Goal: Information Seeking & Learning: Learn about a topic

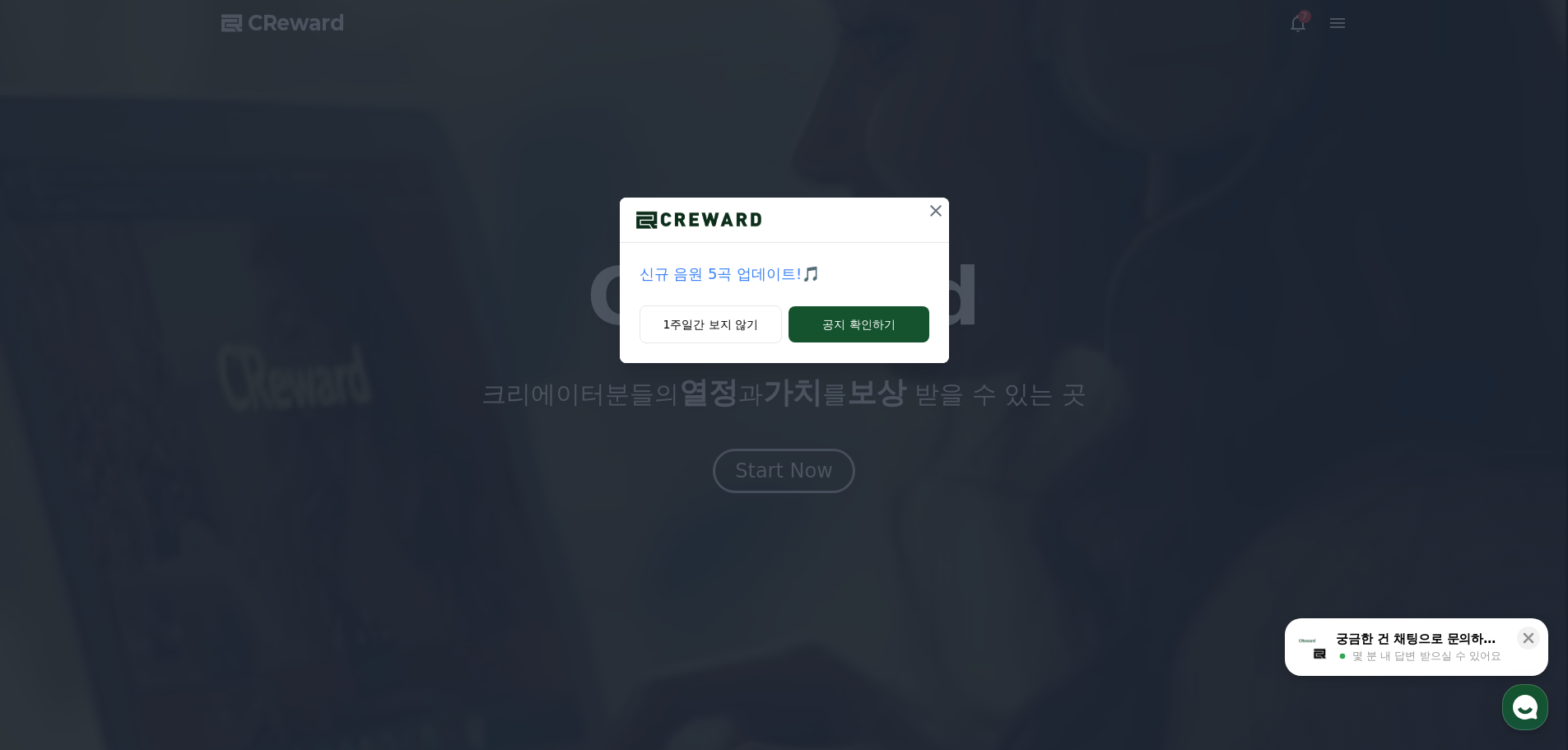
click at [732, 270] on p "신규 음원 5곡 업데이트!🎵" at bounding box center [784, 275] width 290 height 23
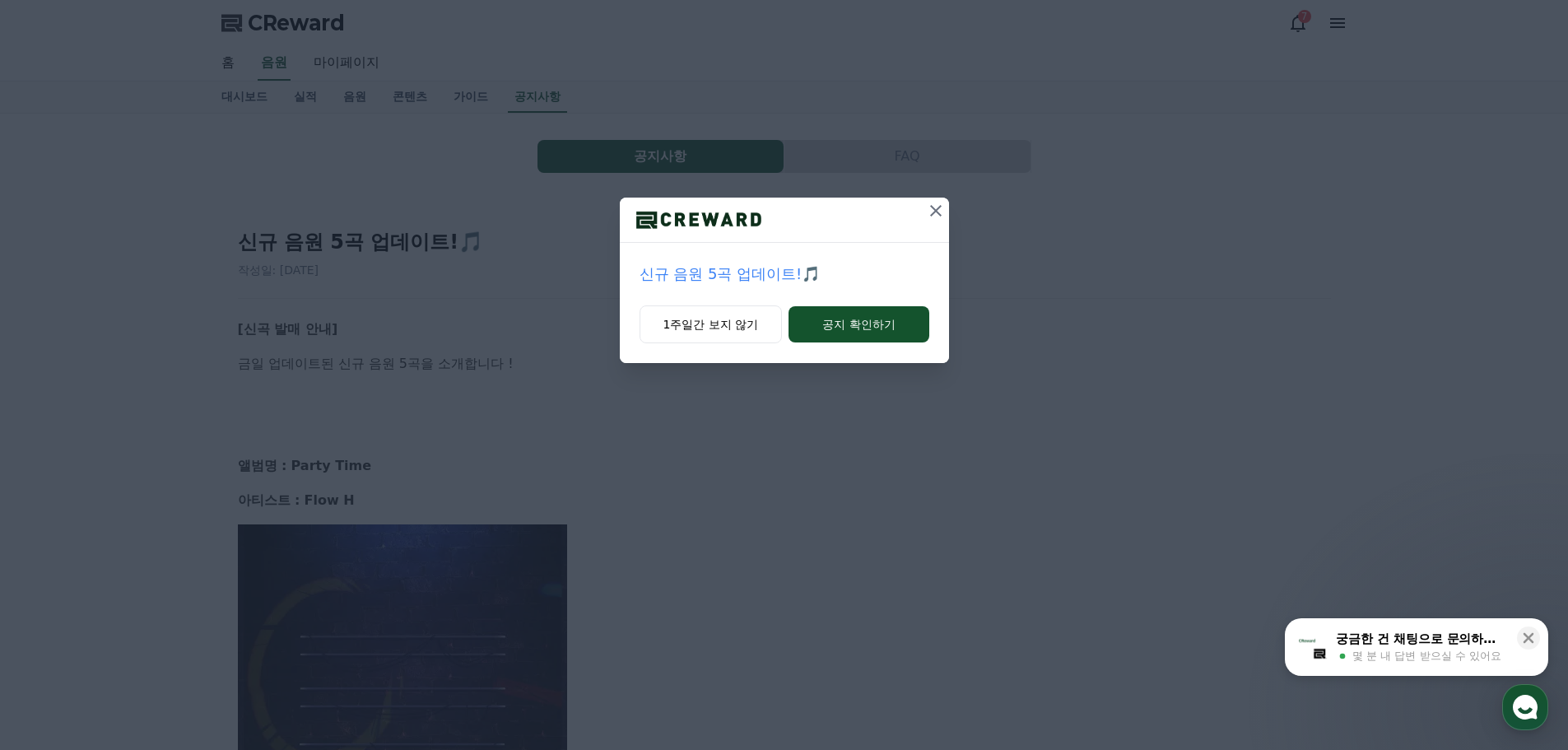
click at [929, 204] on icon at bounding box center [937, 211] width 20 height 20
click at [932, 203] on icon at bounding box center [937, 211] width 20 height 20
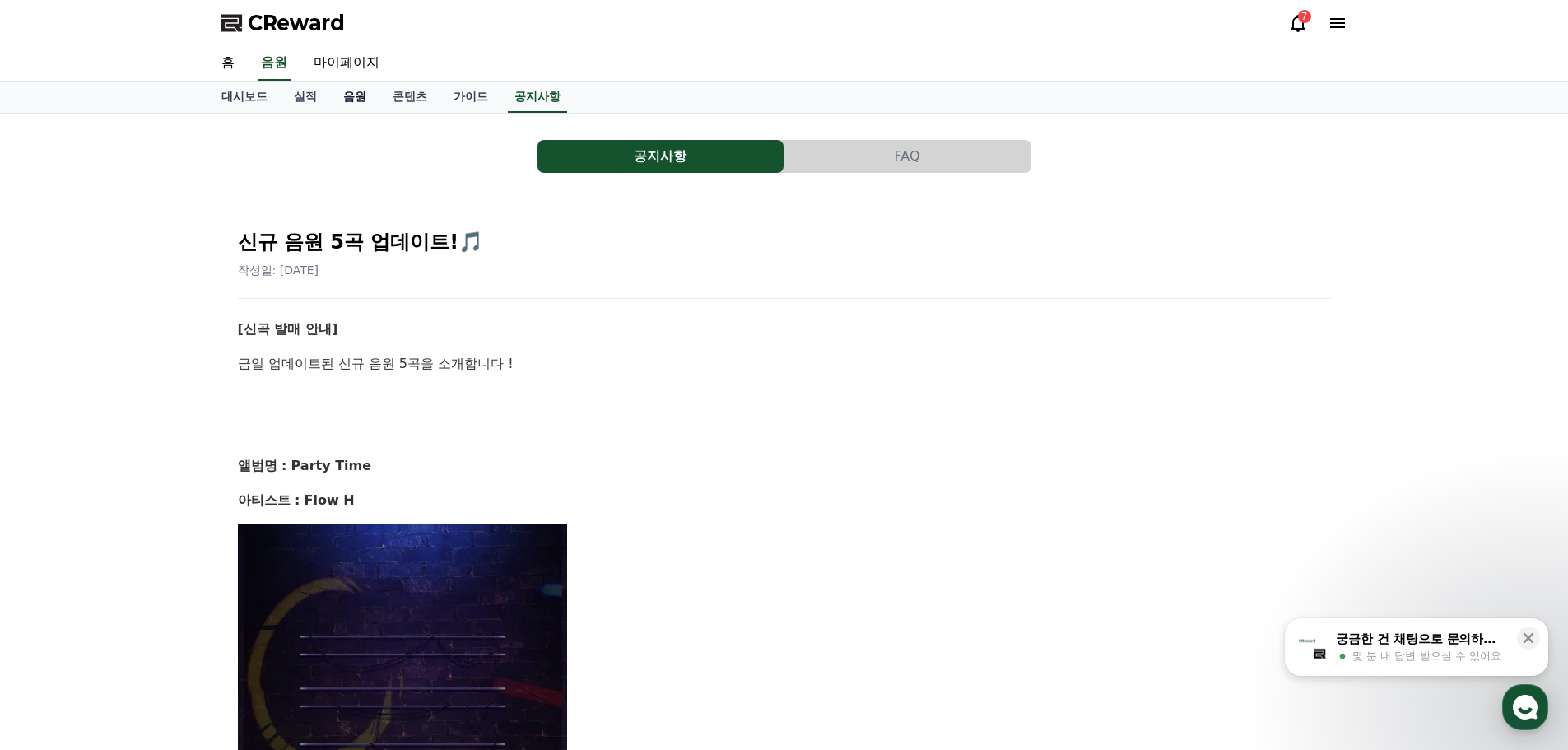
click at [357, 96] on link "음원" at bounding box center [355, 98] width 50 height 31
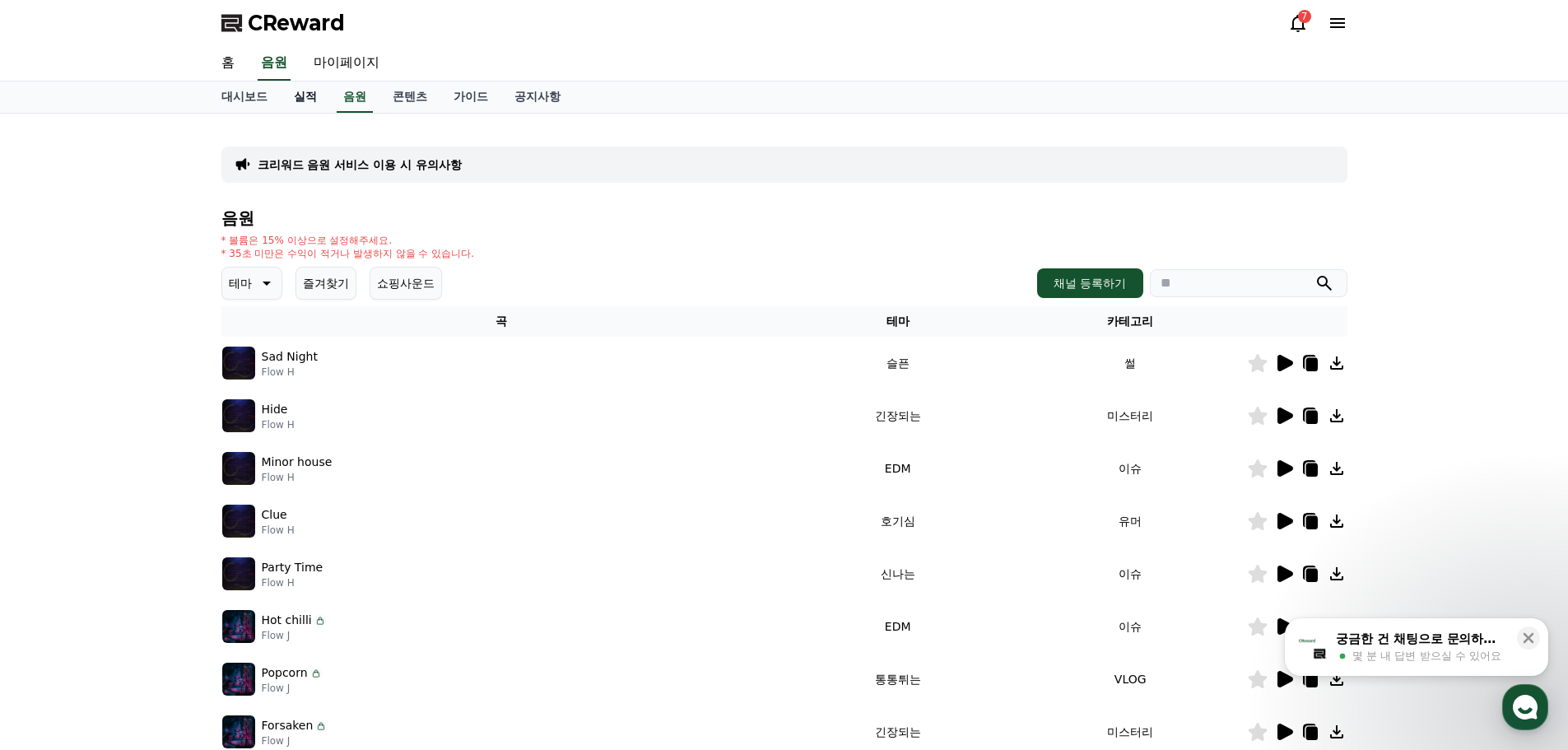
click at [312, 100] on link "실적" at bounding box center [306, 98] width 50 height 31
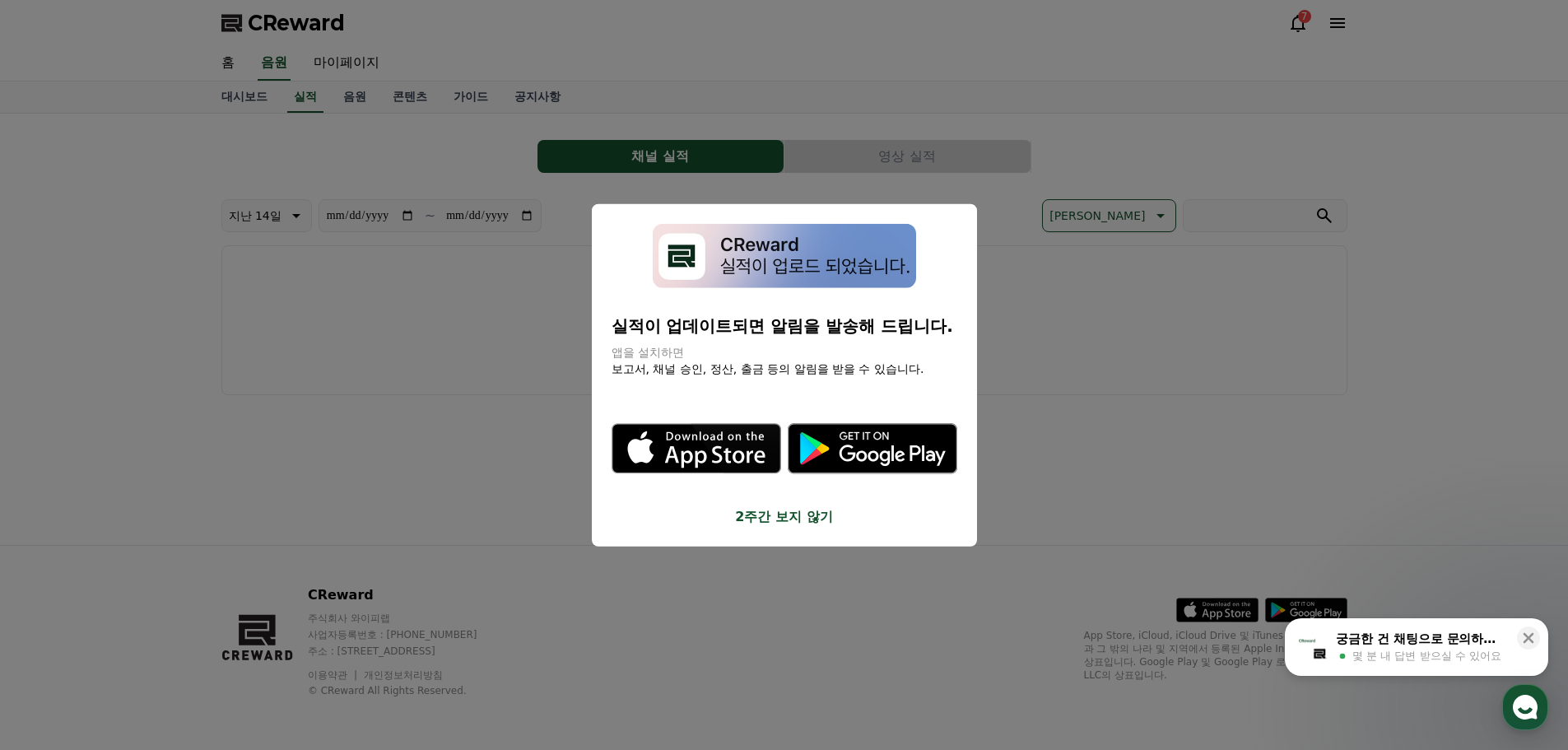
click at [341, 244] on button "close modal" at bounding box center [784, 375] width 1568 height 750
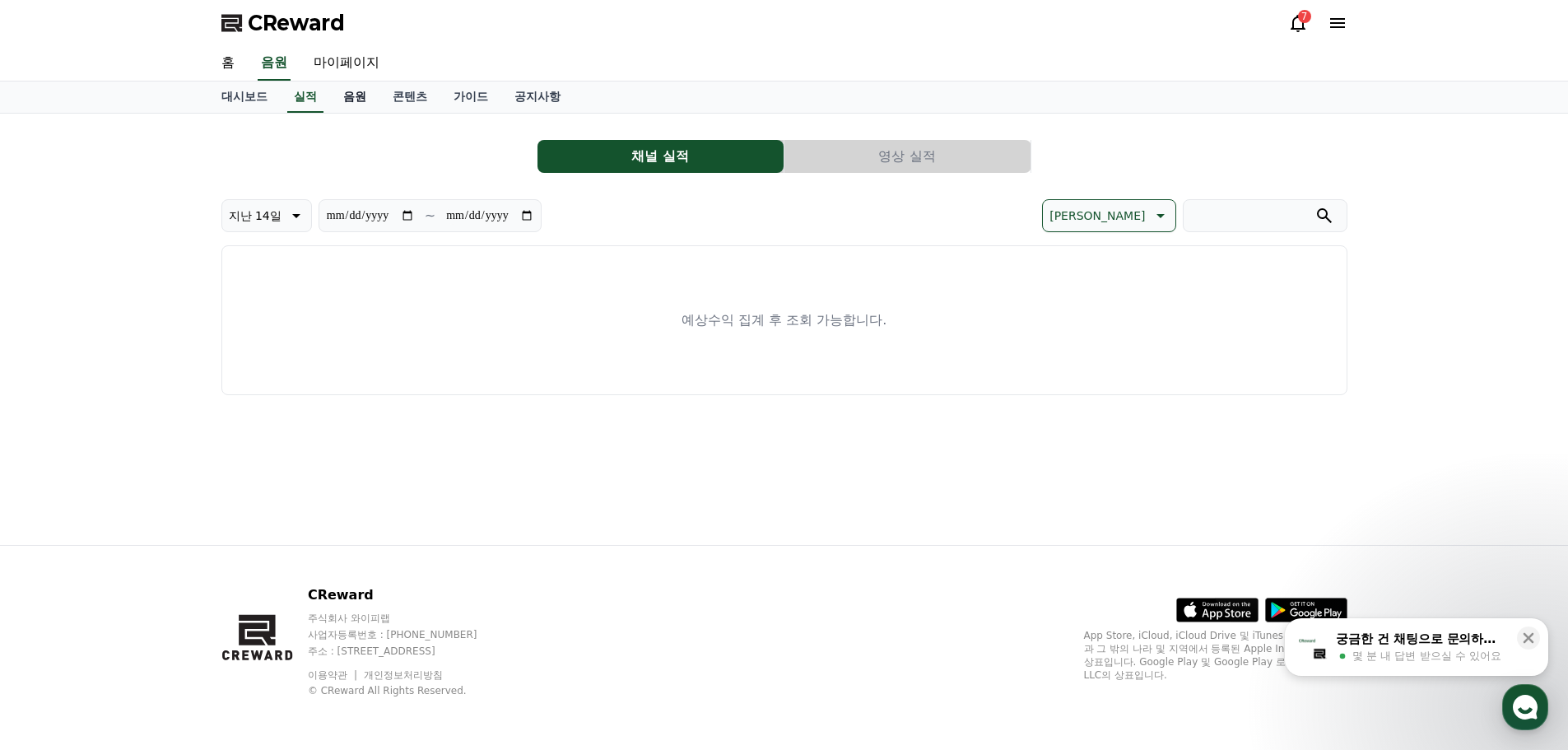
click at [361, 94] on link "음원" at bounding box center [355, 98] width 50 height 31
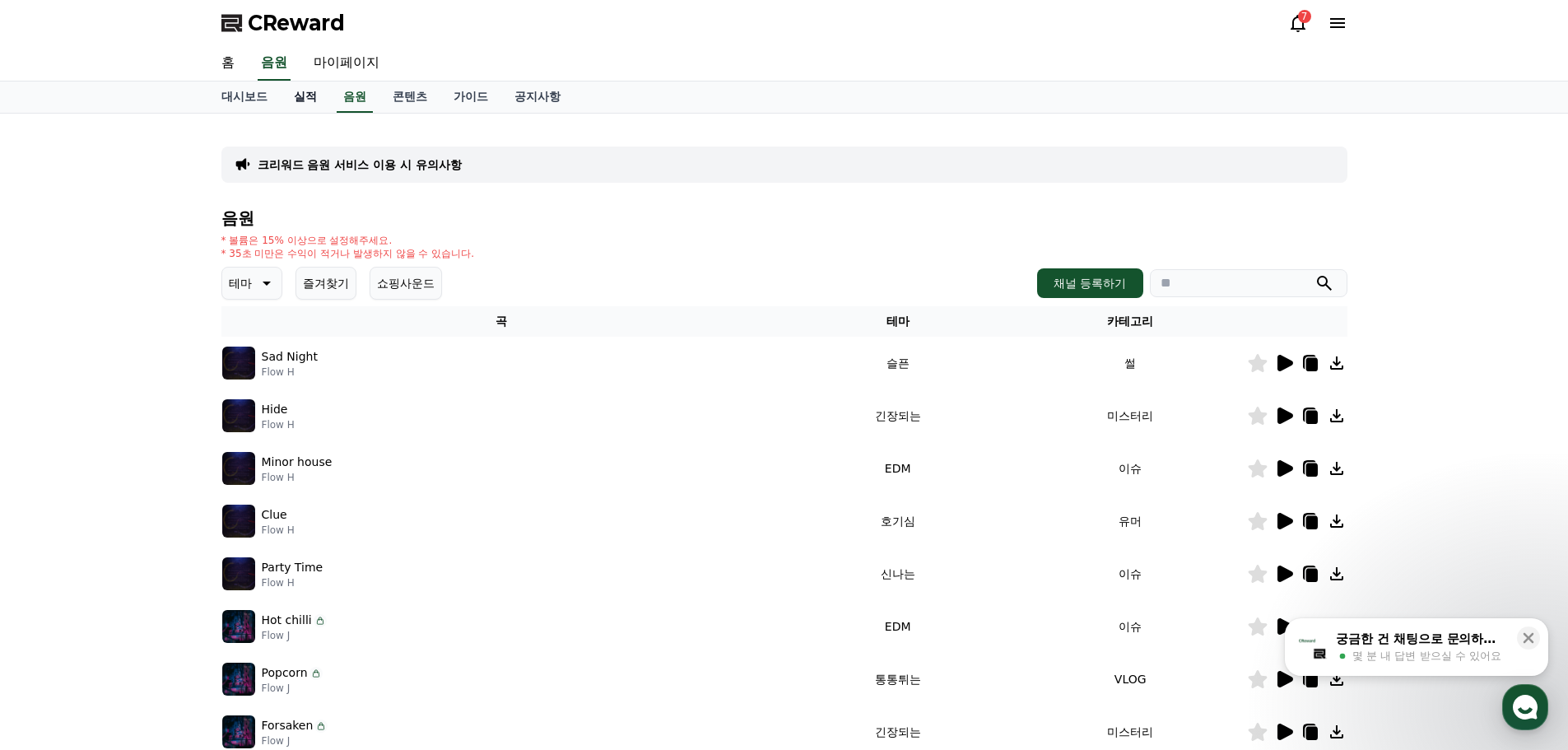
click at [312, 89] on link "실적" at bounding box center [306, 98] width 50 height 31
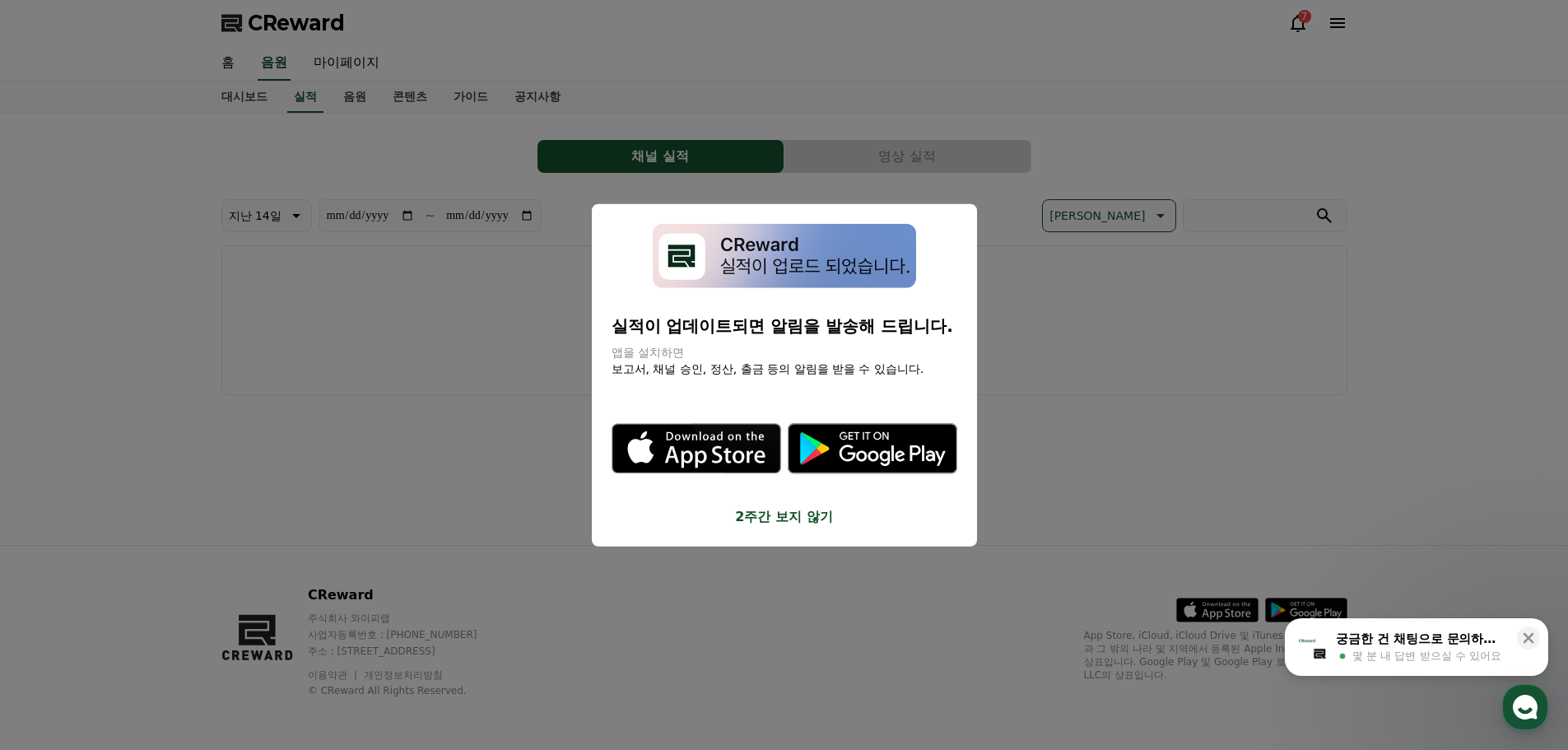
click at [1130, 338] on button "close modal" at bounding box center [784, 375] width 1568 height 750
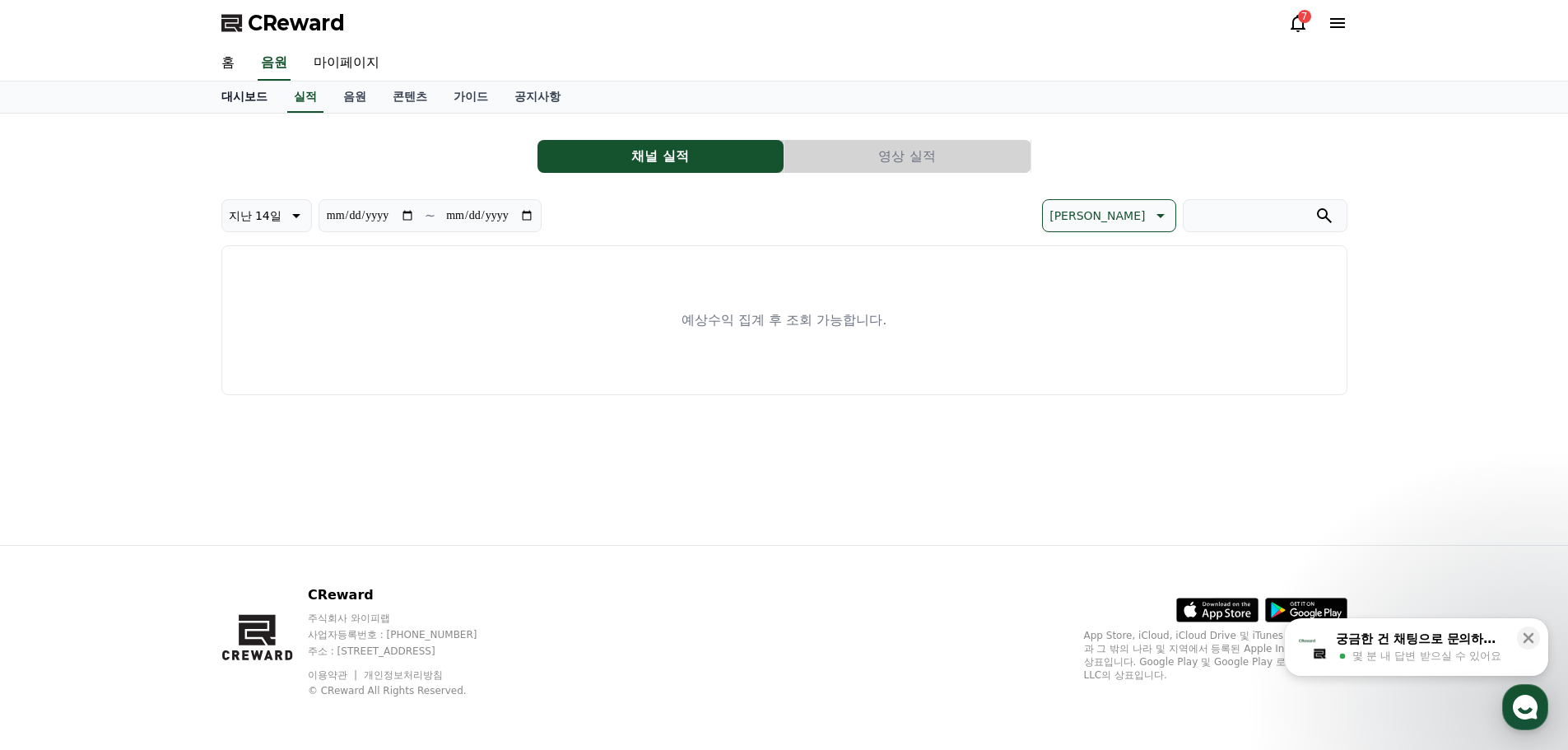
click at [236, 98] on link "대시보드" at bounding box center [245, 98] width 73 height 31
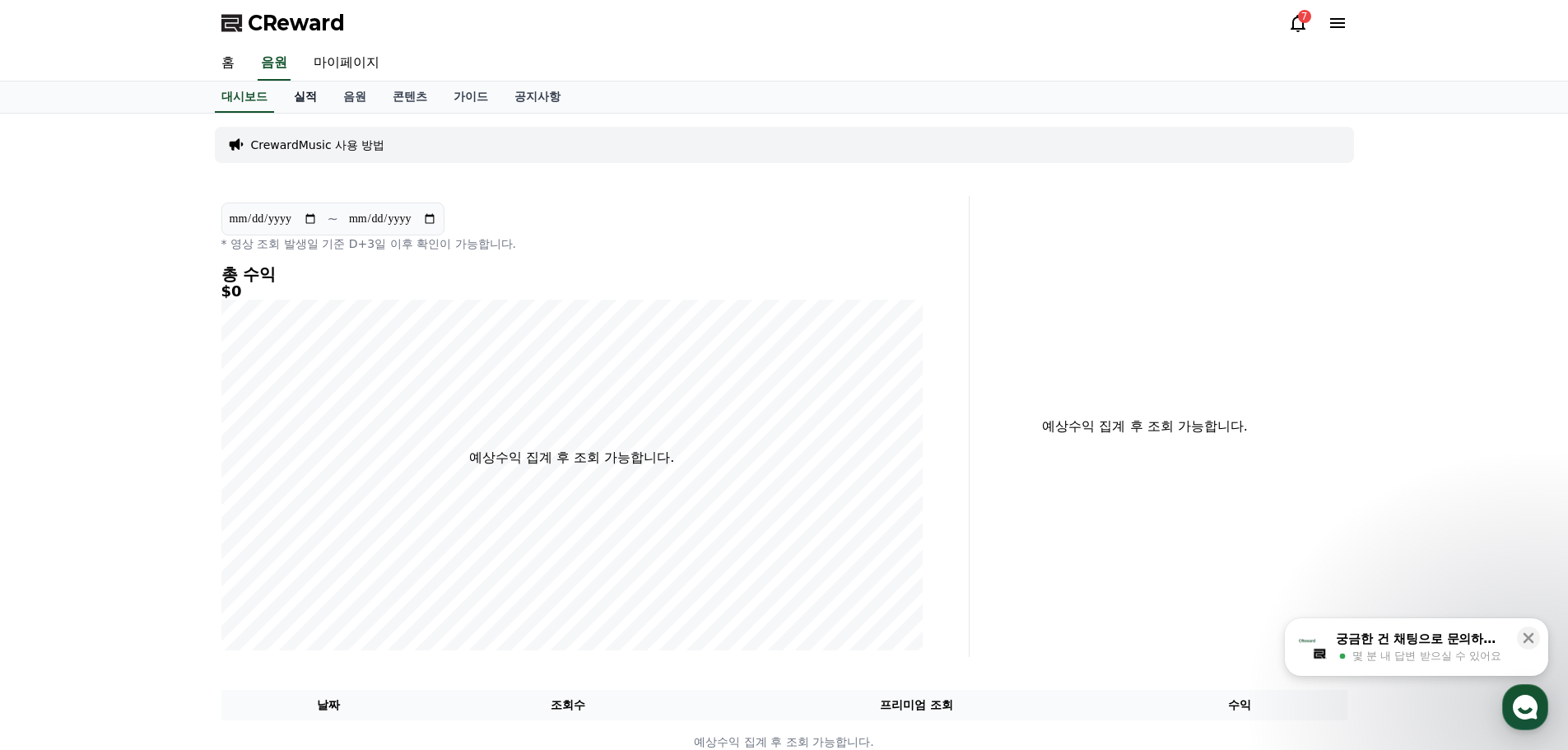
click at [292, 97] on link "실적" at bounding box center [306, 98] width 50 height 31
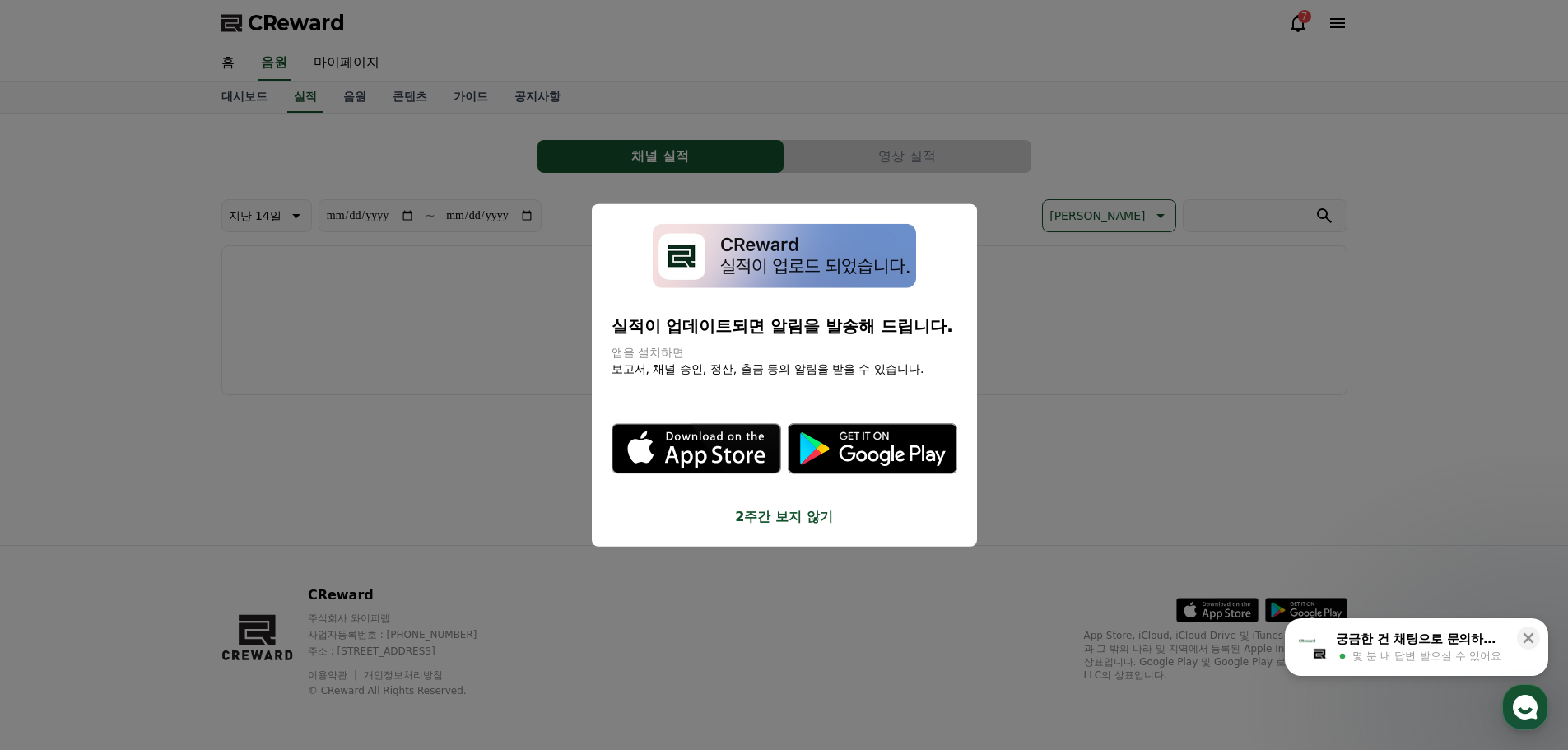
click at [797, 524] on button "2주간 보지 않기" at bounding box center [784, 518] width 346 height 20
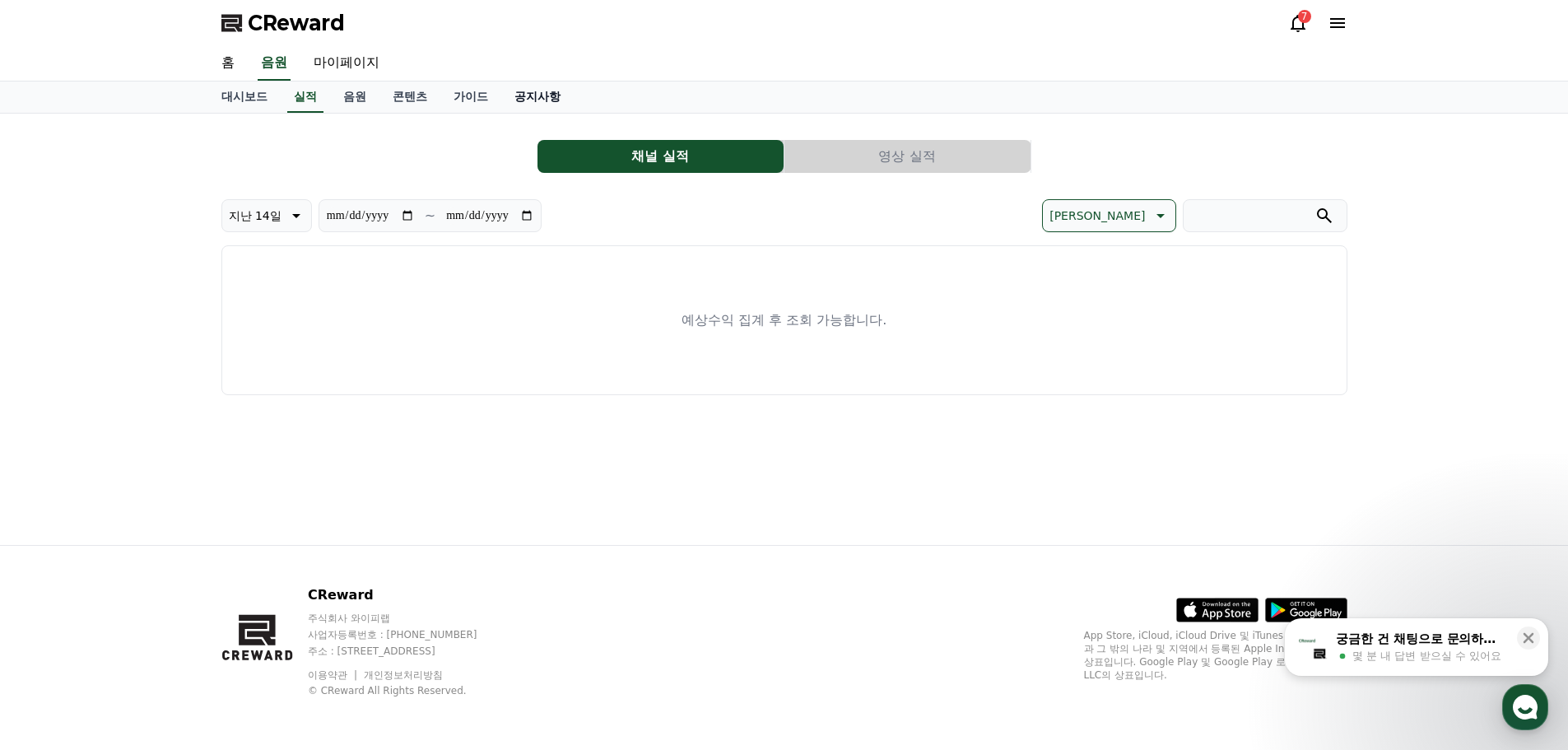
click at [528, 107] on link "공지사항" at bounding box center [538, 98] width 73 height 31
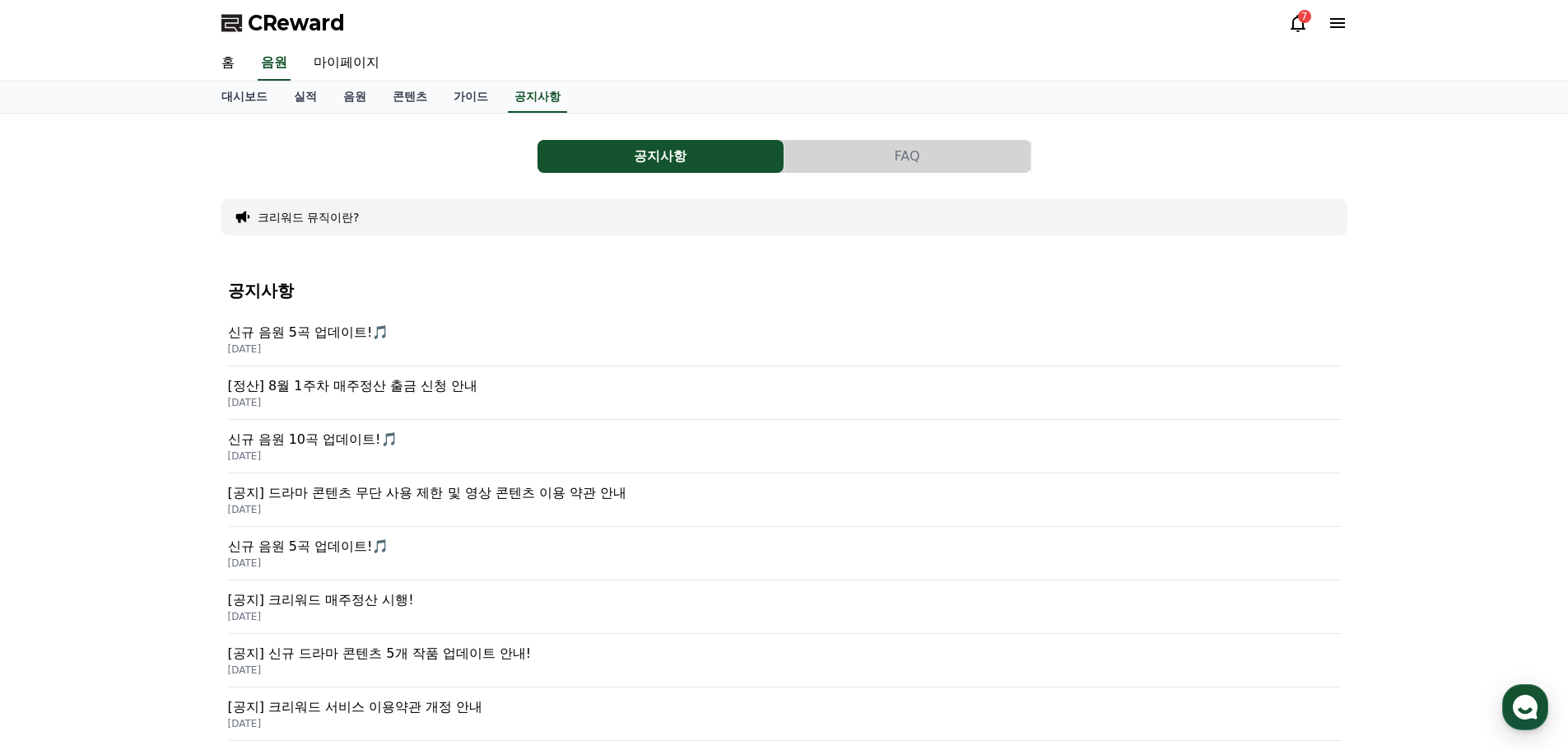
click at [919, 160] on button "FAQ" at bounding box center [908, 156] width 246 height 33
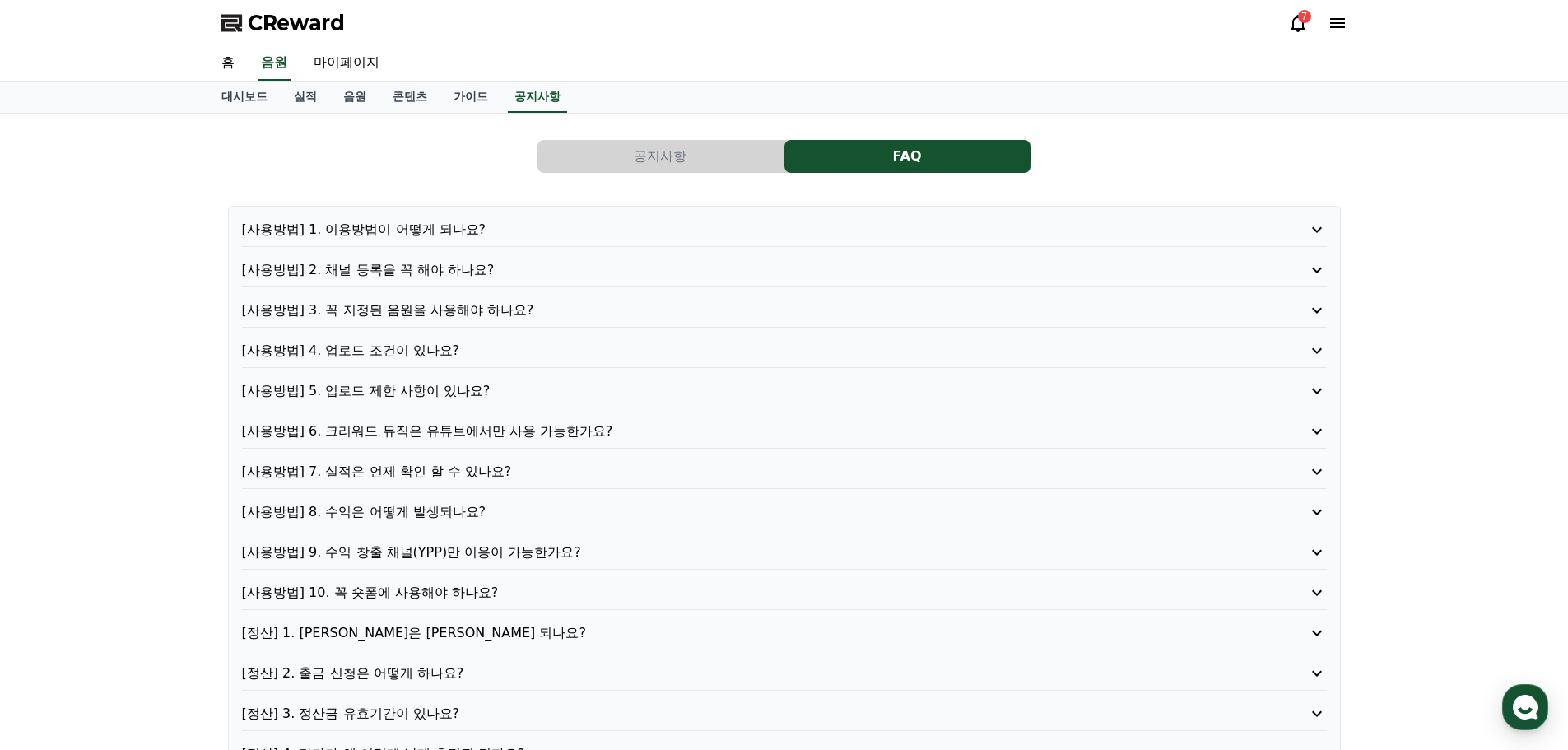
click at [427, 469] on p "[사용방법] 7. 실적은 언제 확인 할 수 있나요?" at bounding box center [741, 472] width 998 height 20
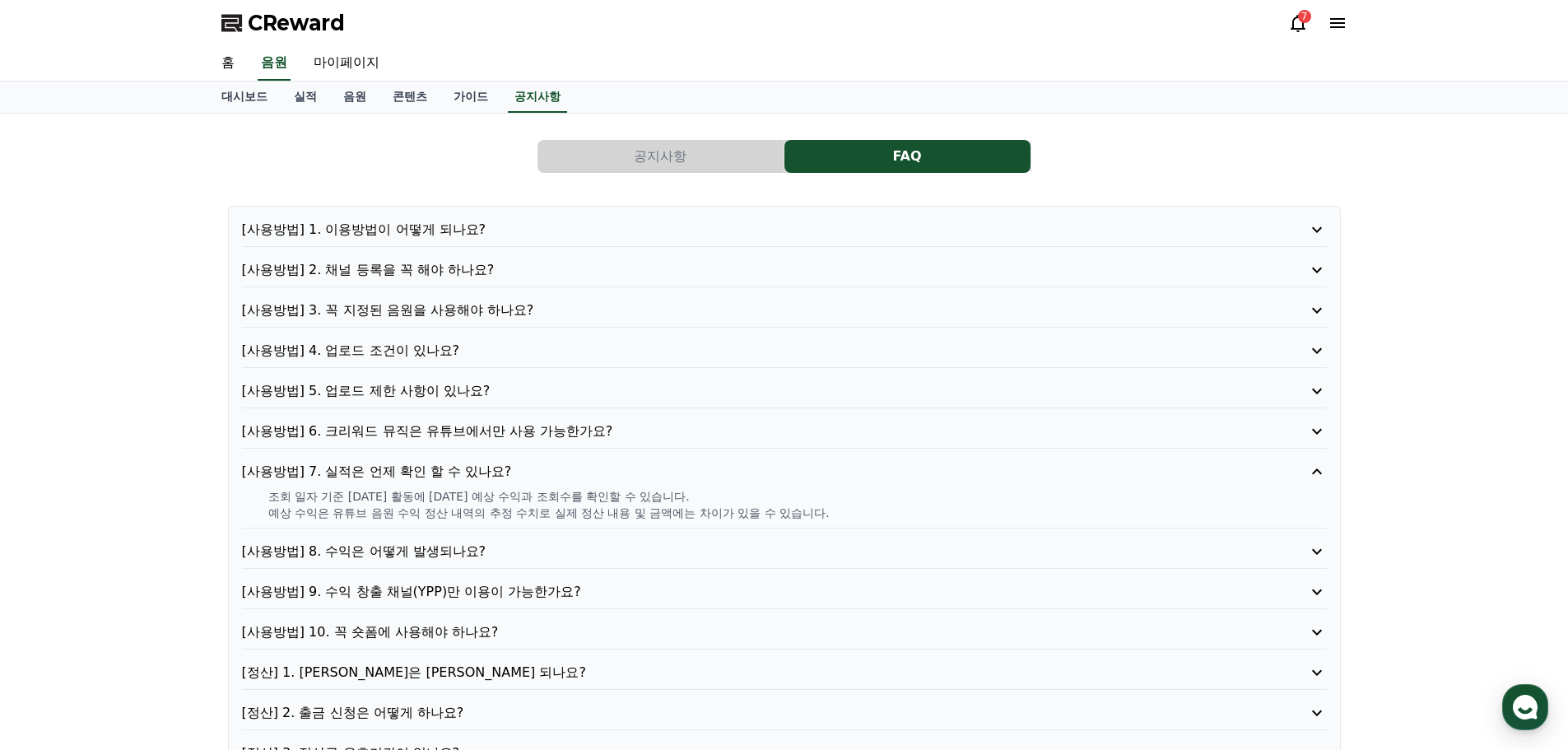
drag, startPoint x: 350, startPoint y: 501, endPoint x: 447, endPoint y: 519, distance: 98.7
click at [447, 519] on div "조회 일자 기준 [DATE] 활동에 [DATE] 예상 수익과 조회수를 확인할 수 있습니다. 예상 수익은 유튜브 음원 수익 정산 내역의 추정 수…" at bounding box center [784, 505] width 1085 height 33
click at [447, 519] on p "예상 수익은 유튜브 음원 수익 정산 내역의 추정 수치로 실제 정산 내용 및 금액에는 차이가 있을 수 있습니다." at bounding box center [798, 514] width 1059 height 17
drag, startPoint x: 377, startPoint y: 516, endPoint x: 809, endPoint y: 518, distance: 432.0
click at [809, 518] on p "예상 수익은 유튜브 음원 수익 정산 내역의 추정 수치로 실제 정산 내용 및 금액에는 차이가 있을 수 있습니다." at bounding box center [798, 514] width 1059 height 17
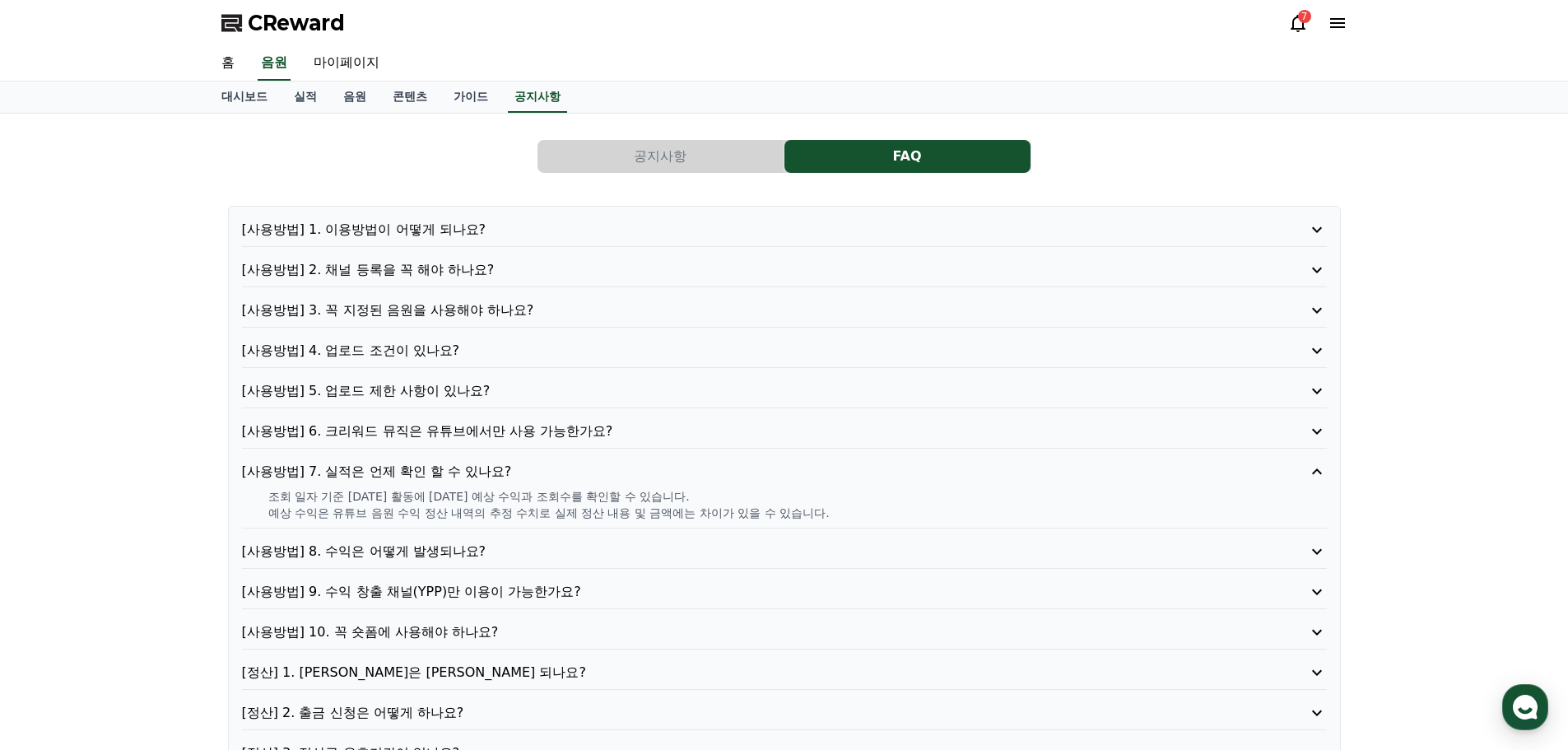
click at [809, 518] on p "예상 수익은 유튜브 음원 수익 정산 내역의 추정 수치로 실제 정산 내용 및 금액에는 차이가 있을 수 있습니다." at bounding box center [798, 514] width 1059 height 17
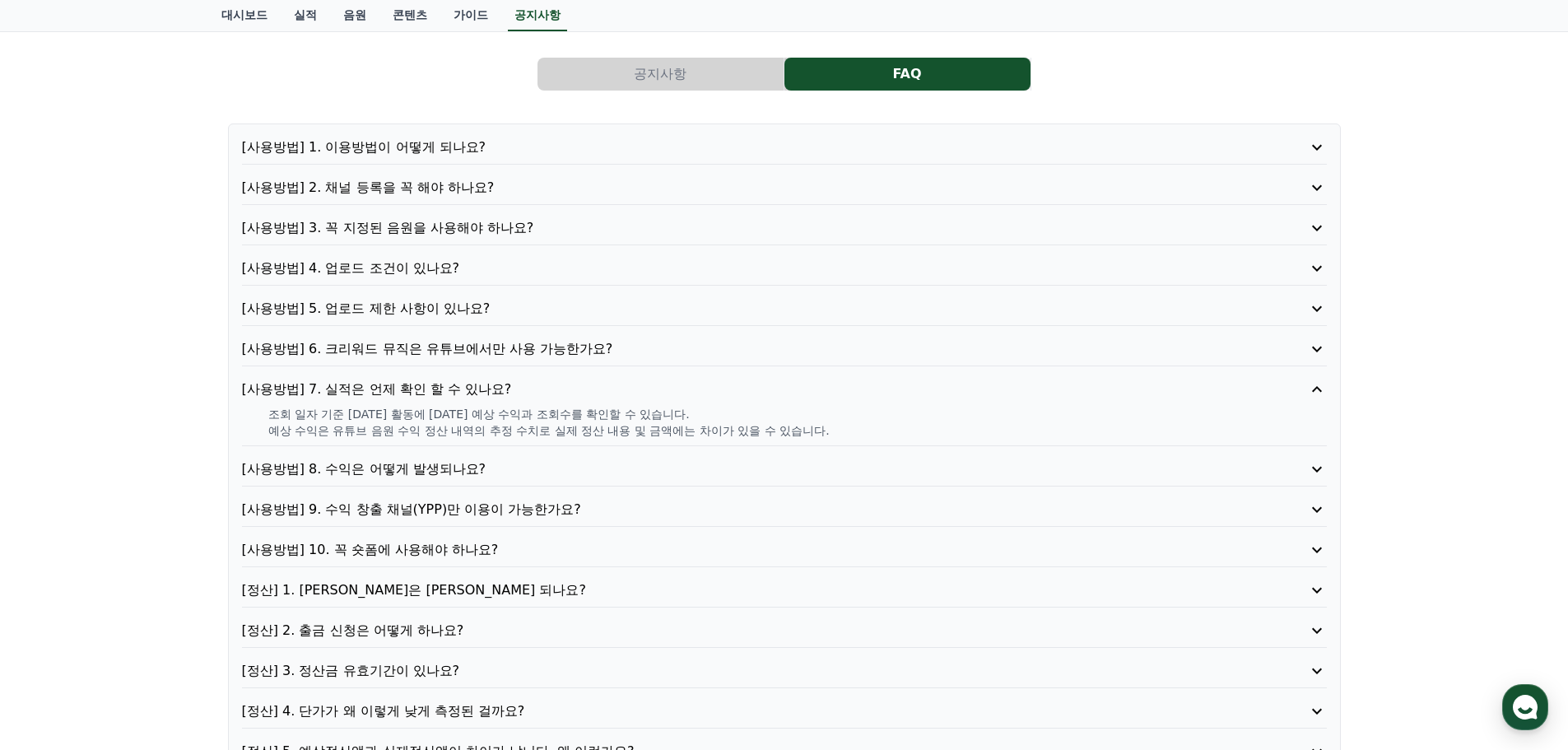
click at [422, 585] on p "[정산] 1. [PERSON_NAME]은 [PERSON_NAME] 되나요?" at bounding box center [741, 590] width 998 height 20
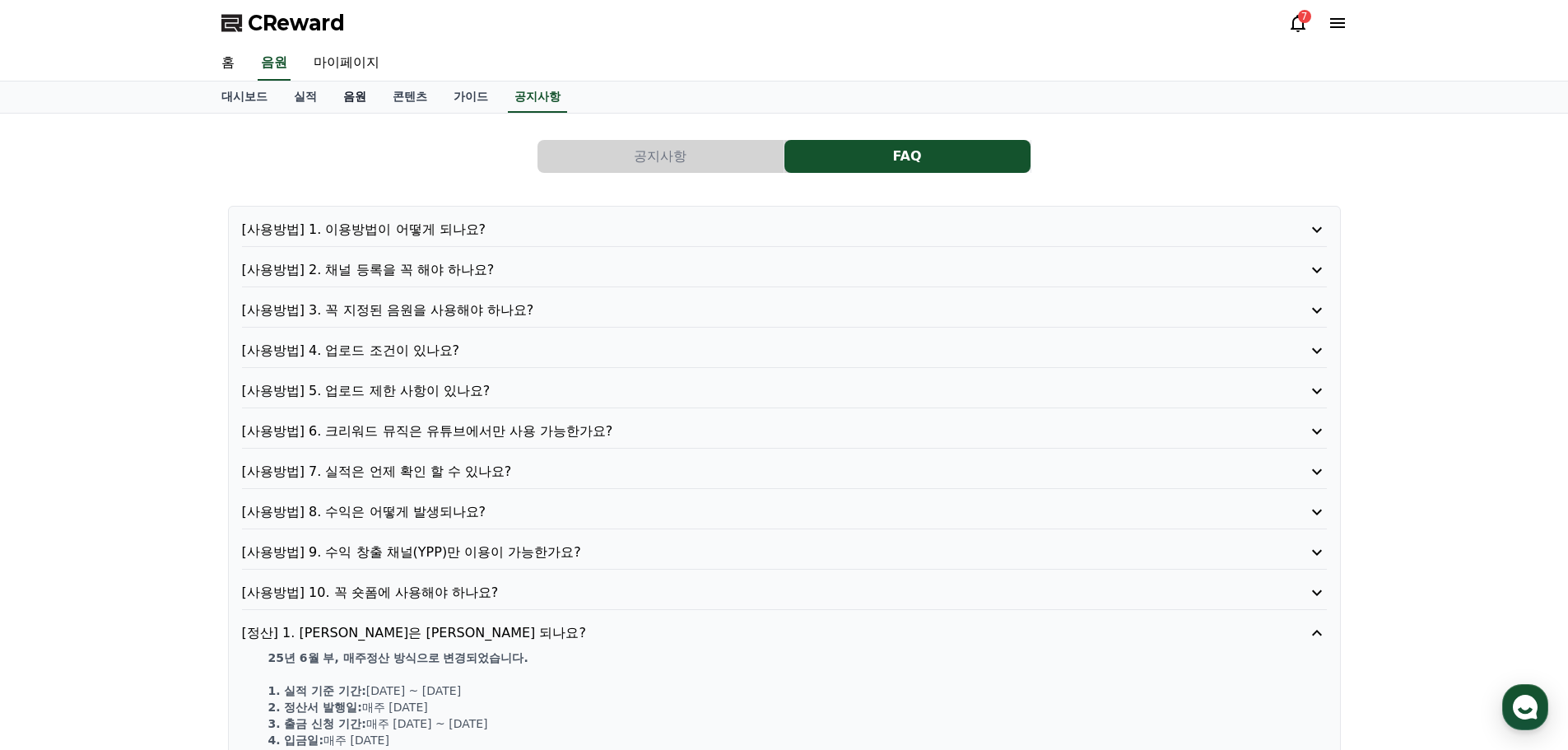
click at [359, 98] on link "음원" at bounding box center [355, 98] width 50 height 31
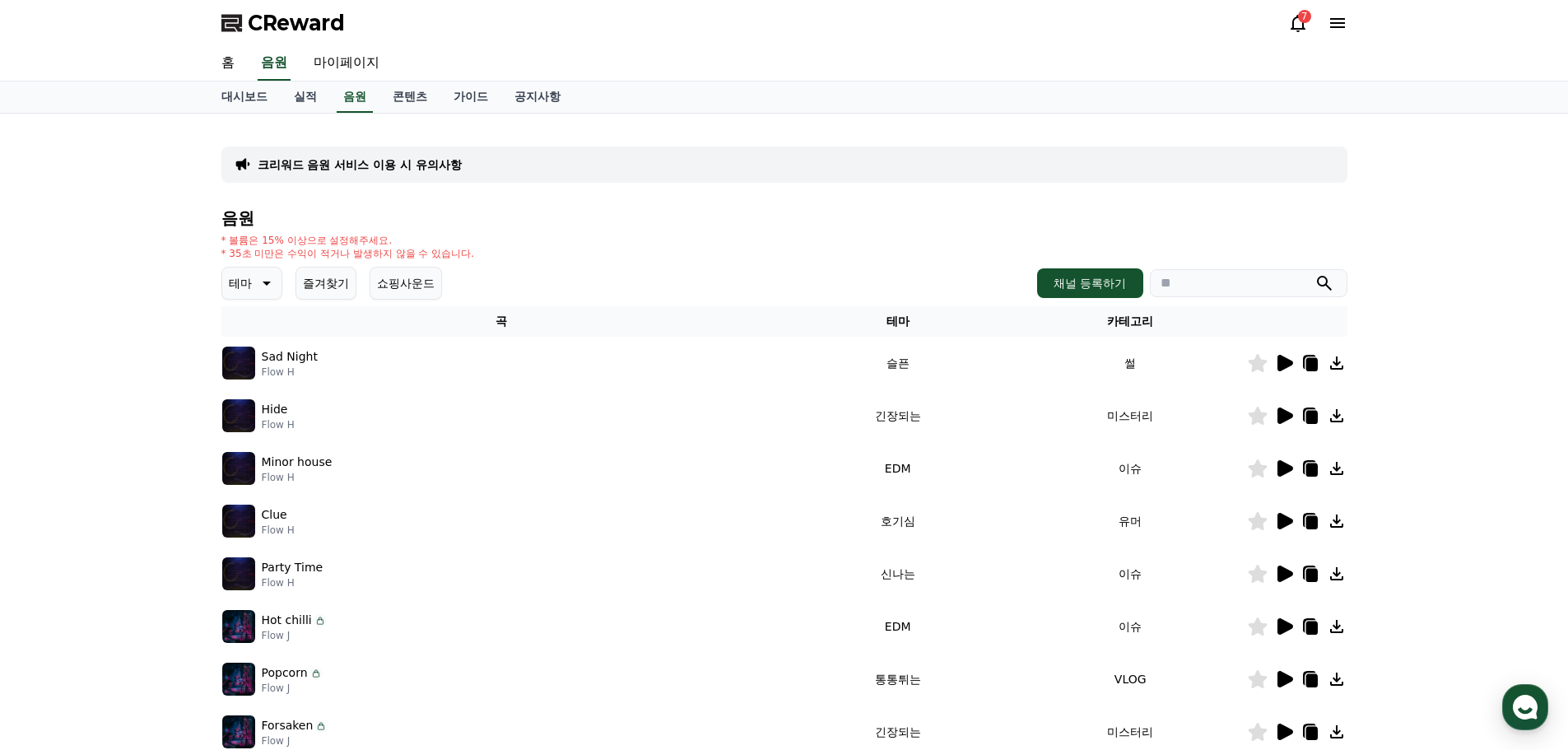
click at [1289, 360] on icon at bounding box center [1285, 363] width 16 height 17
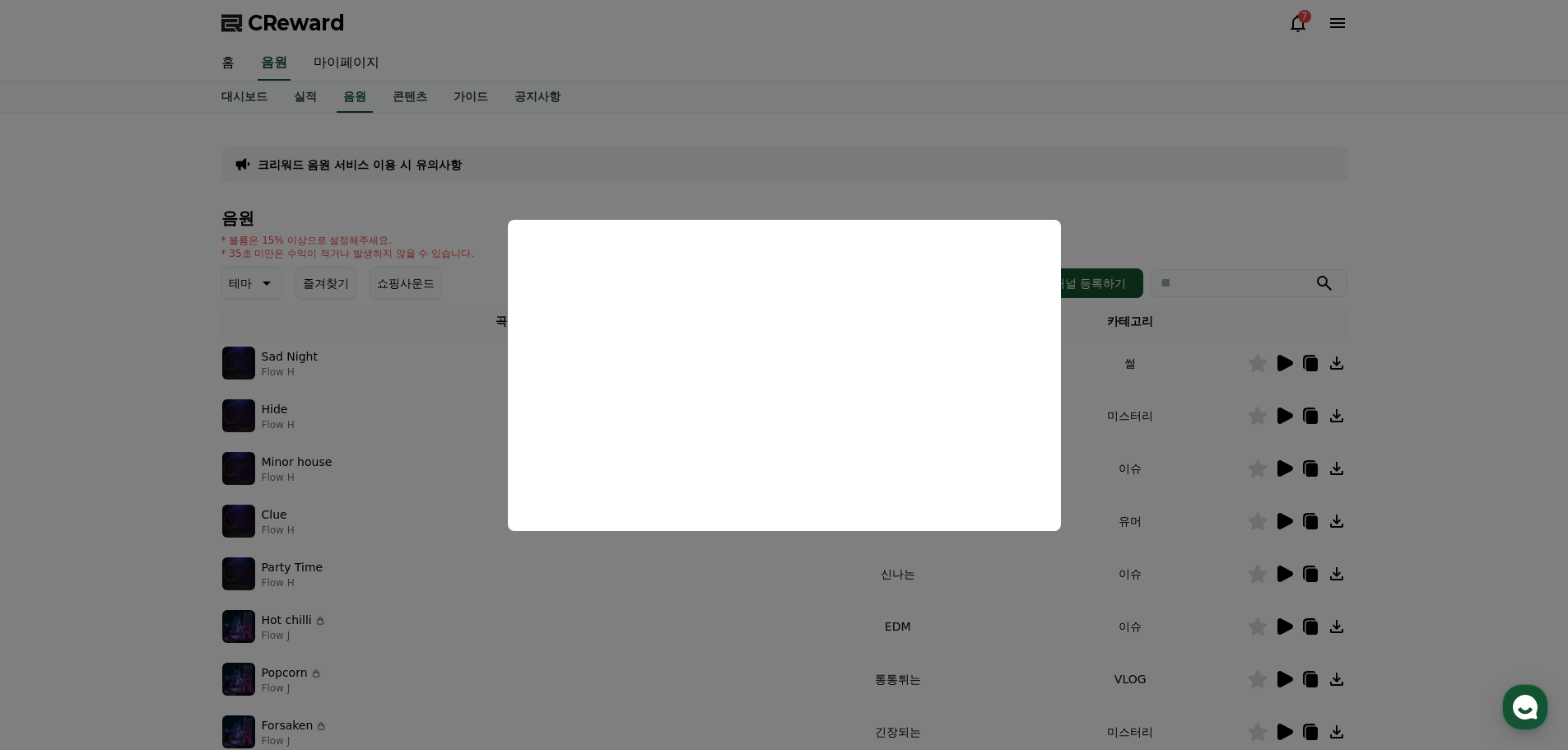
click at [1280, 417] on button "close modal" at bounding box center [784, 375] width 1568 height 750
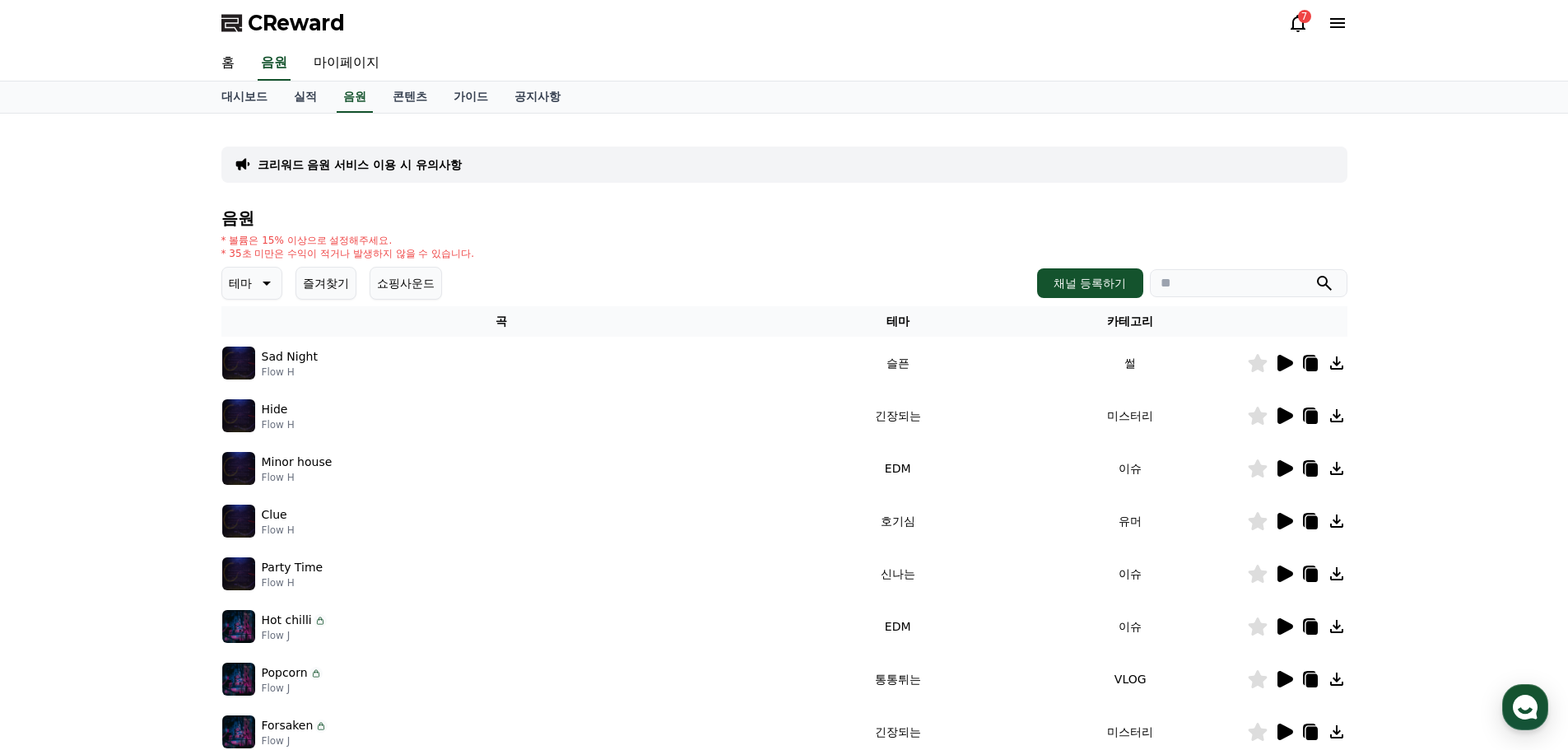
click at [1284, 415] on icon at bounding box center [1285, 416] width 16 height 17
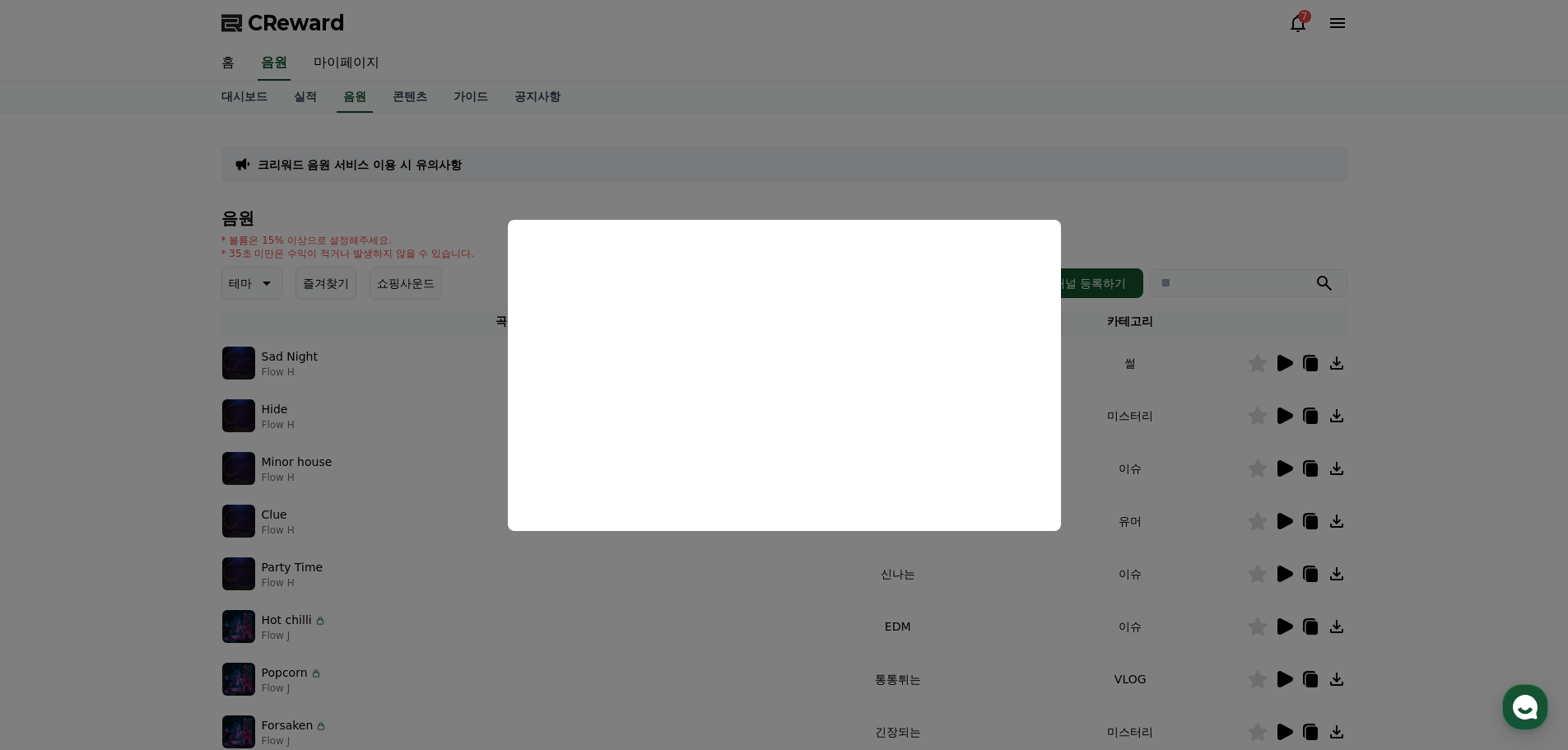
click at [1035, 161] on button "close modal" at bounding box center [784, 375] width 1568 height 750
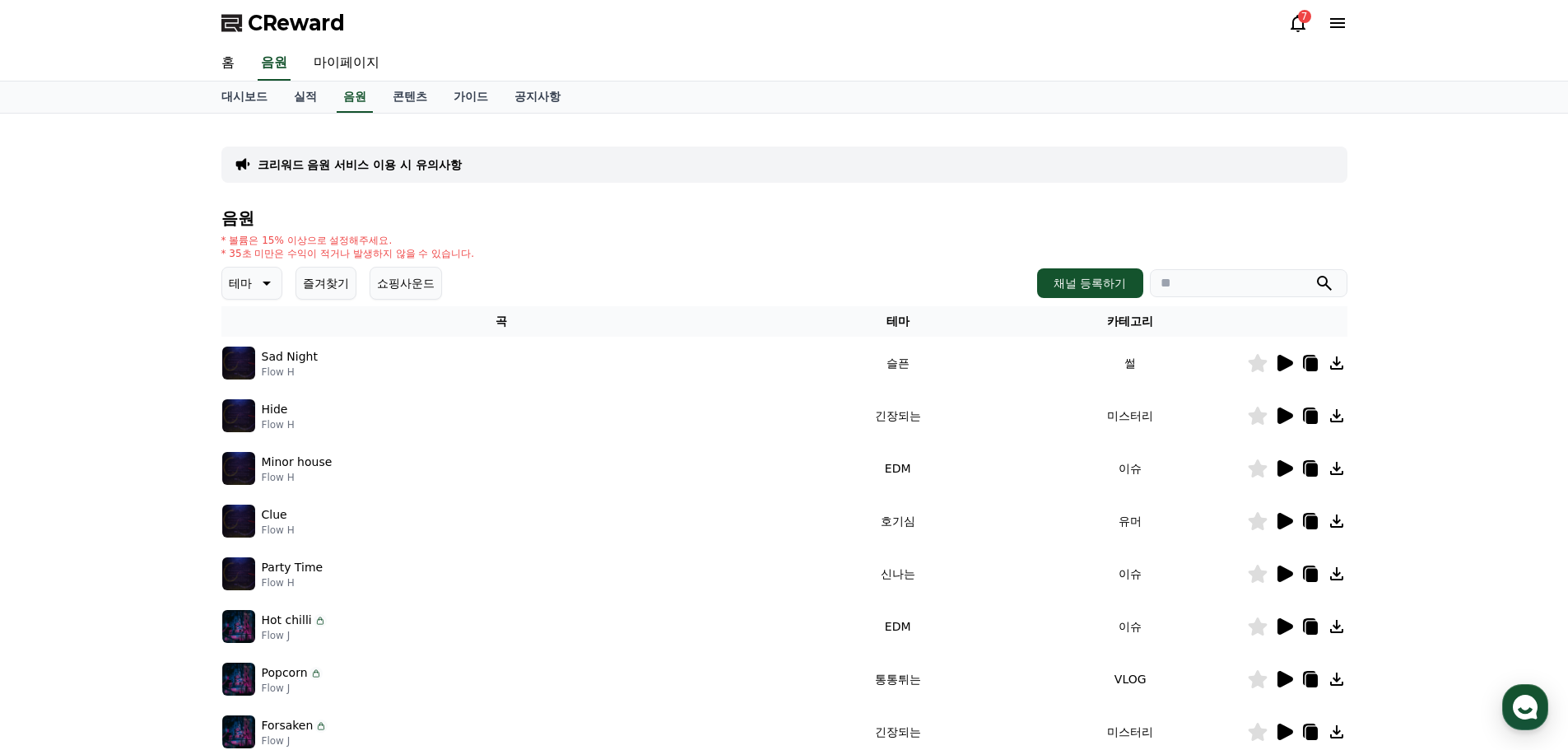
click at [317, 12] on span "CReward" at bounding box center [297, 23] width 98 height 26
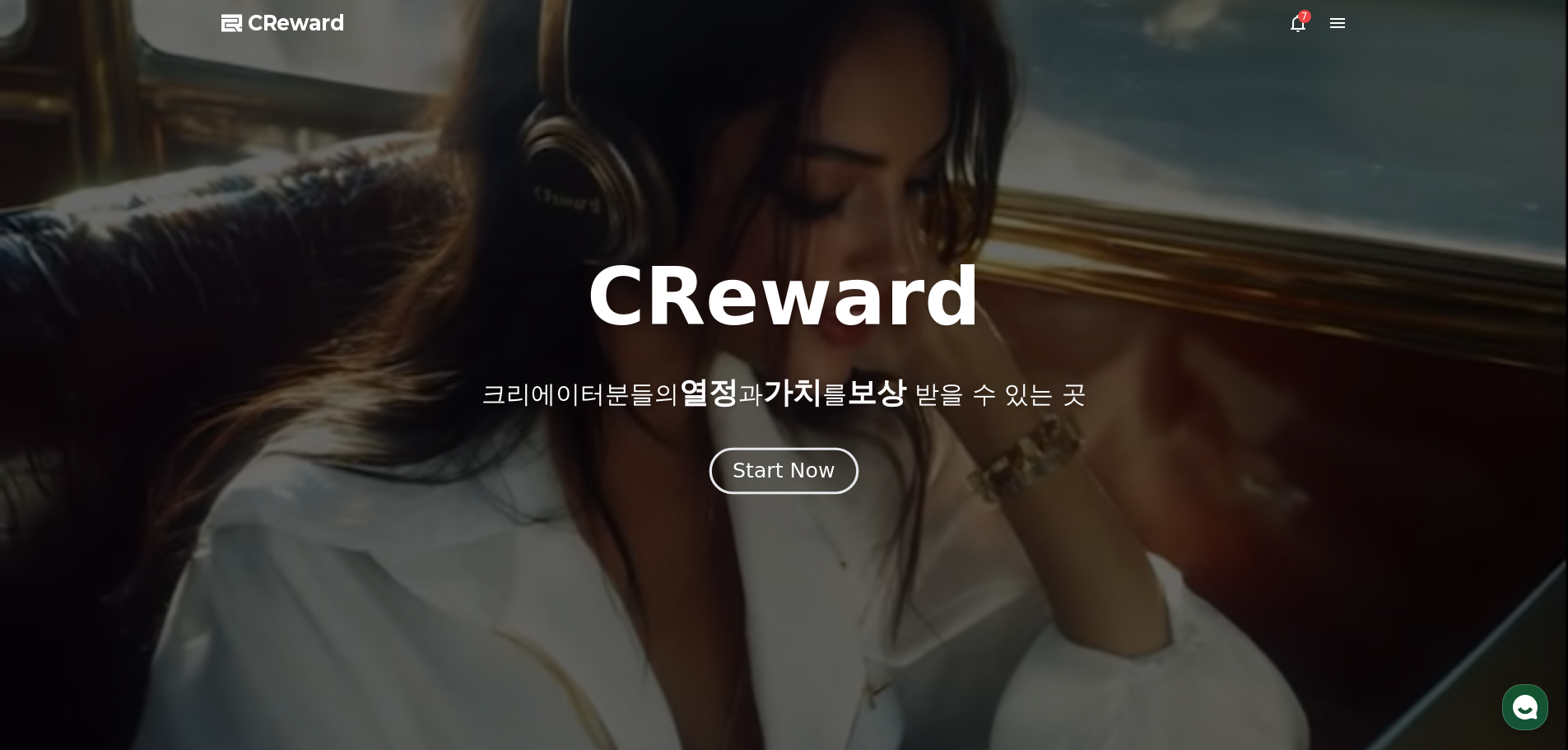
click at [780, 456] on button "Start Now" at bounding box center [784, 471] width 149 height 47
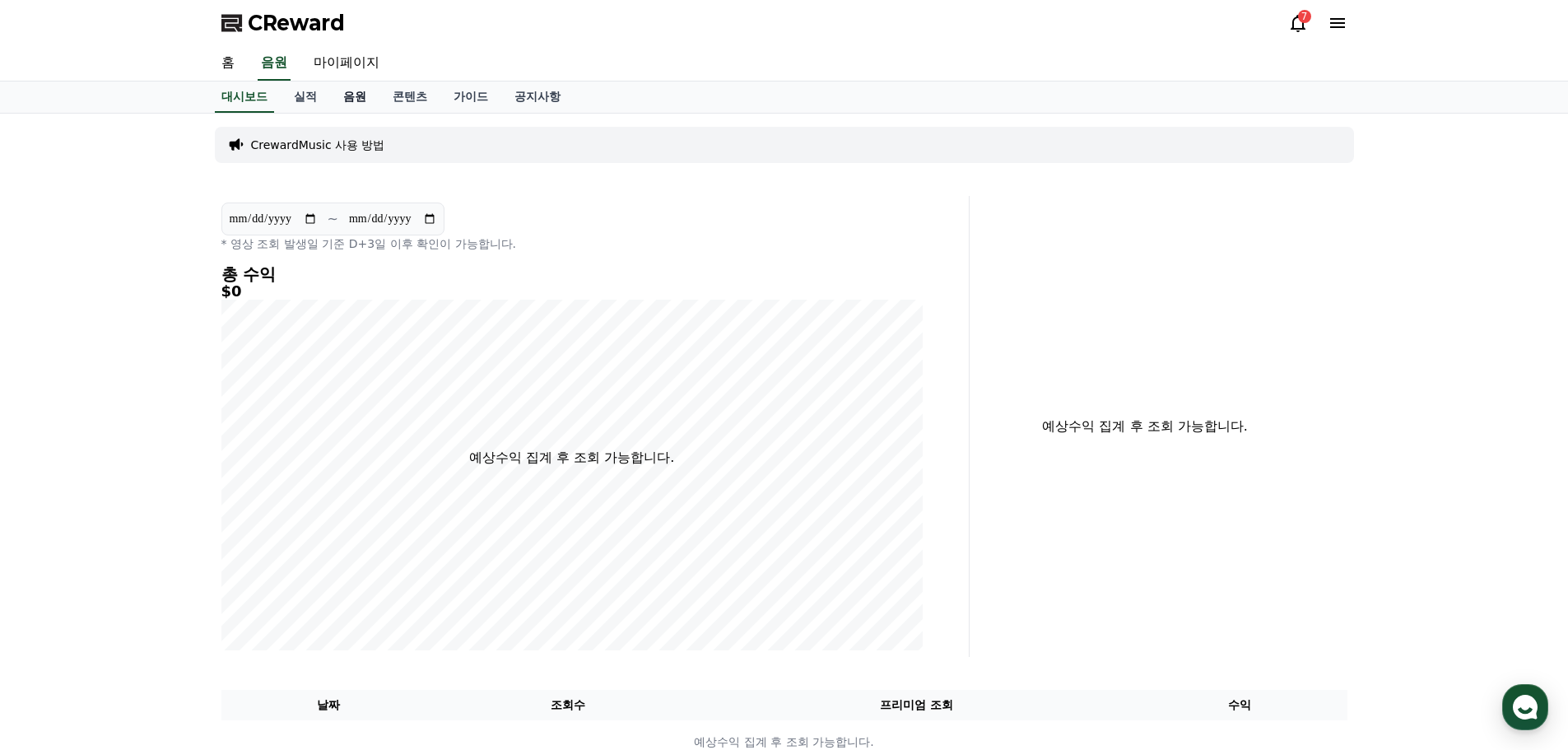
click at [346, 93] on link "음원" at bounding box center [355, 98] width 50 height 31
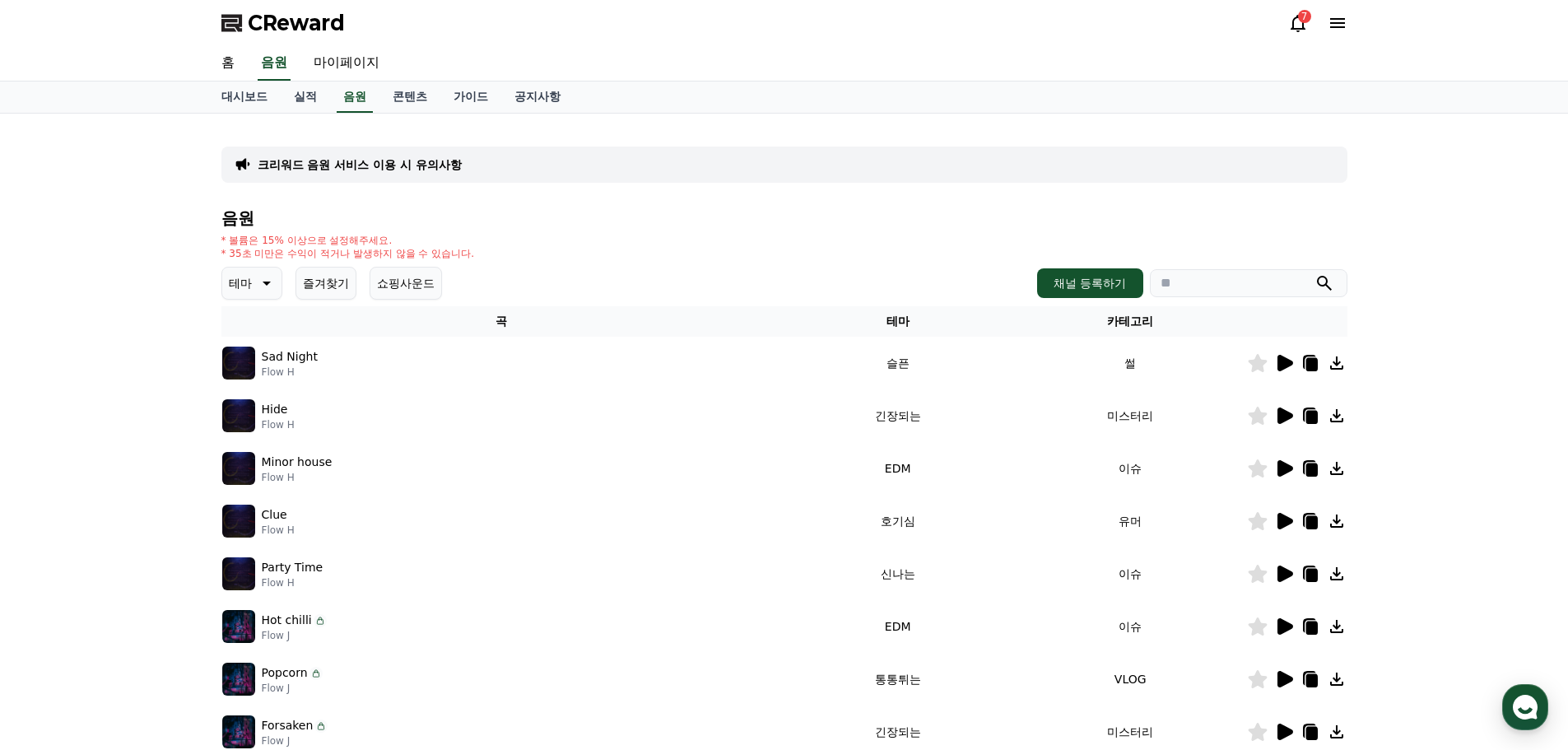
click at [258, 291] on icon at bounding box center [265, 284] width 20 height 20
click at [255, 418] on button "신나는" at bounding box center [248, 419] width 48 height 36
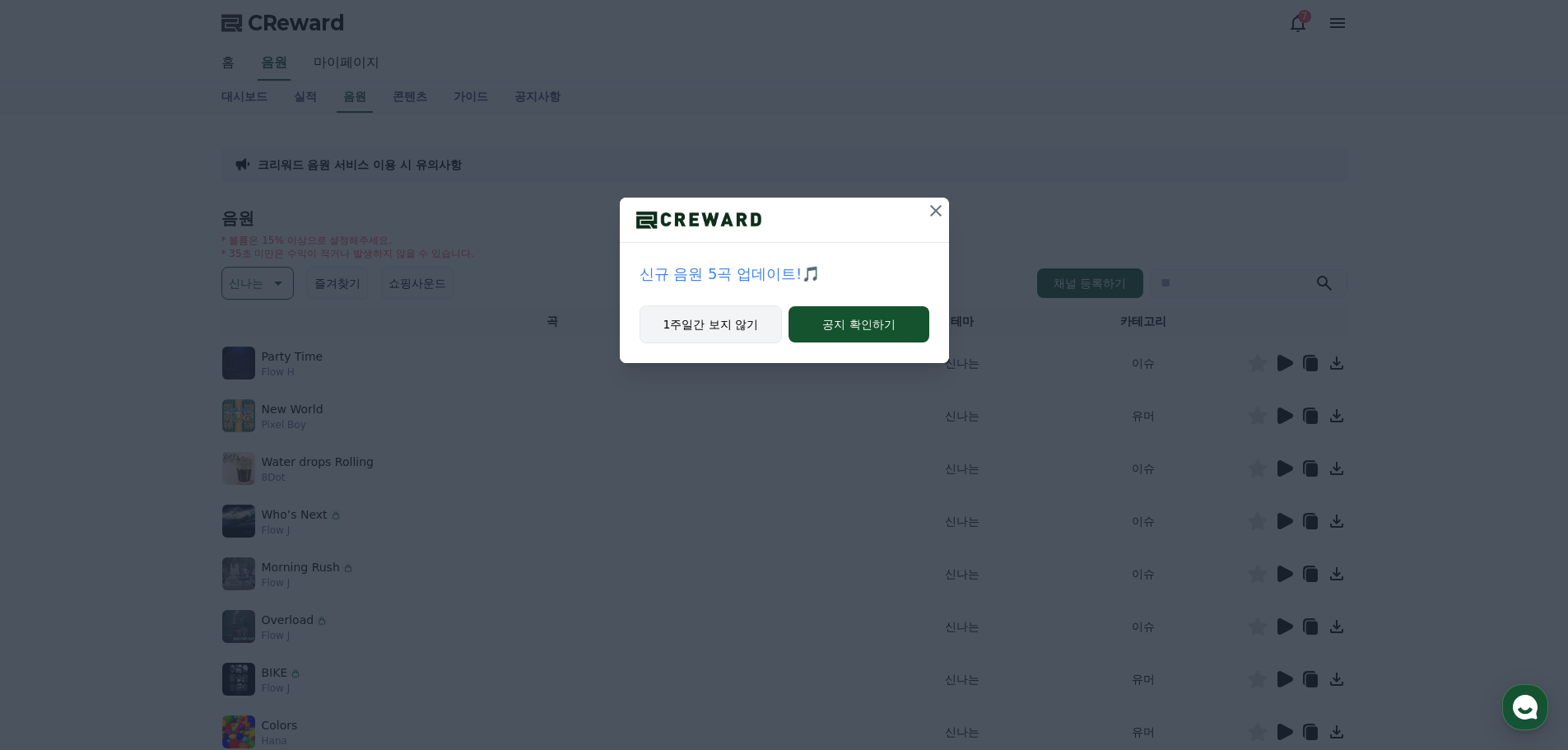
click at [730, 337] on button "1주일간 보지 않기" at bounding box center [711, 325] width 143 height 38
click at [736, 334] on button "1주일간 보지 않기" at bounding box center [711, 325] width 143 height 38
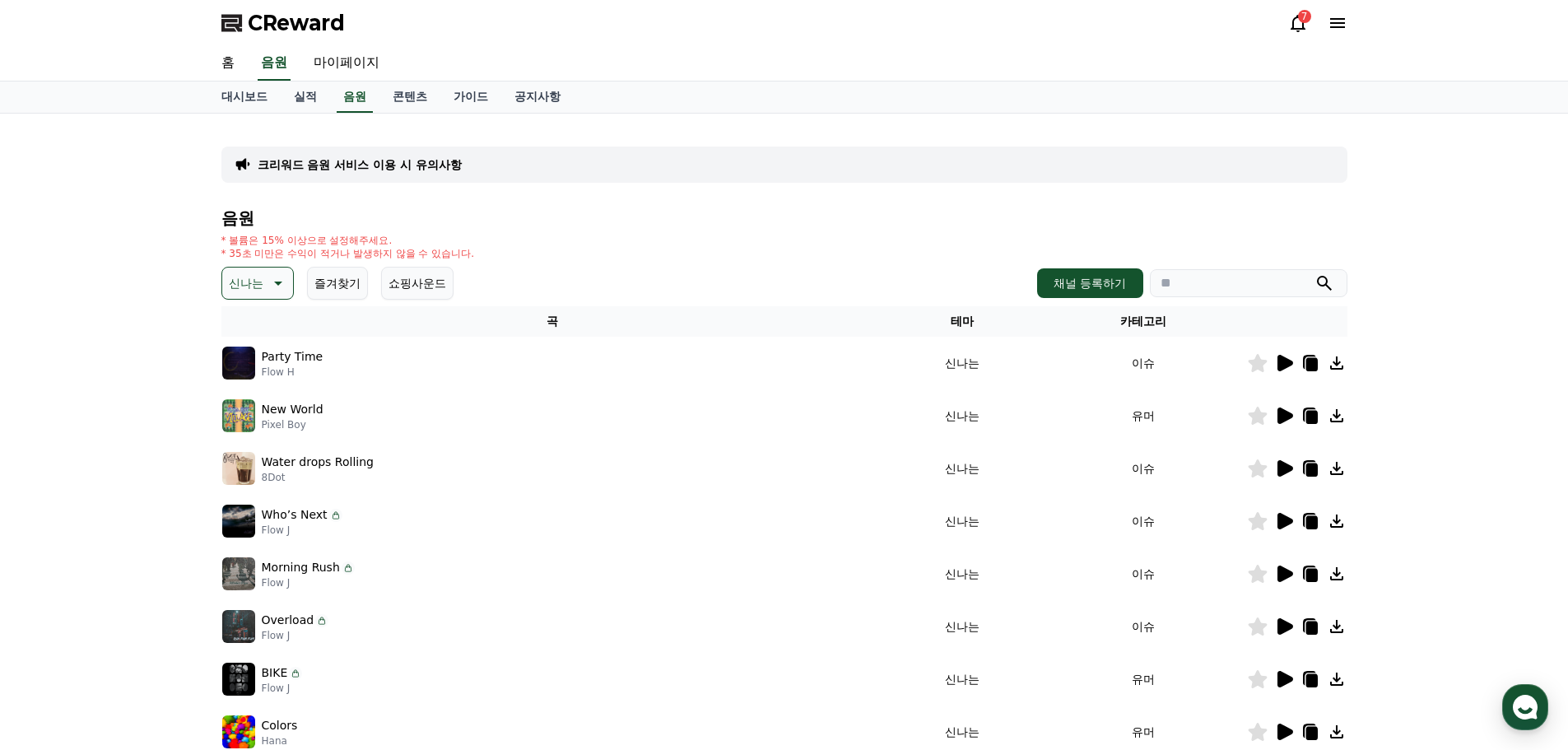
click at [1284, 369] on icon at bounding box center [1285, 363] width 16 height 17
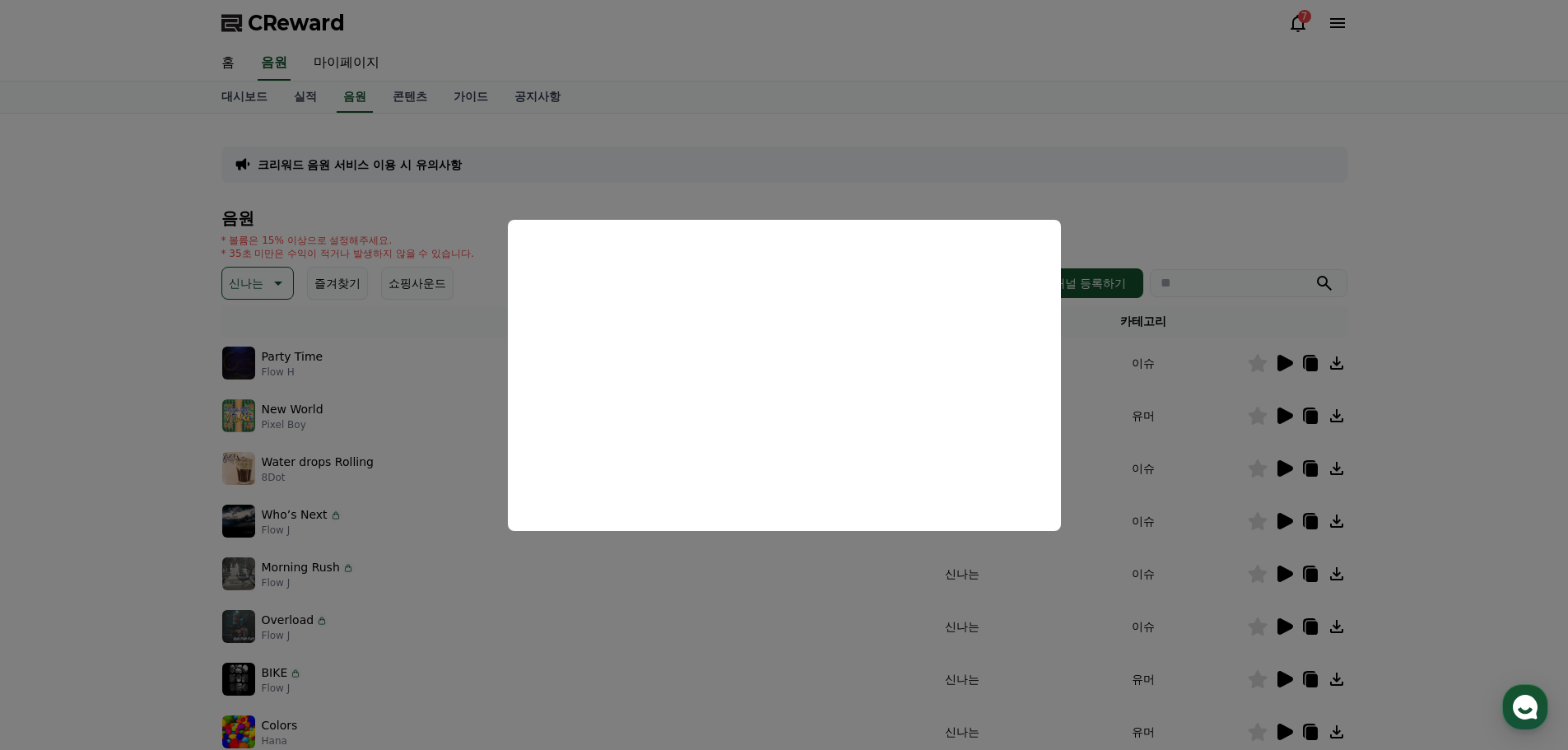
click at [1279, 424] on button "close modal" at bounding box center [784, 375] width 1568 height 750
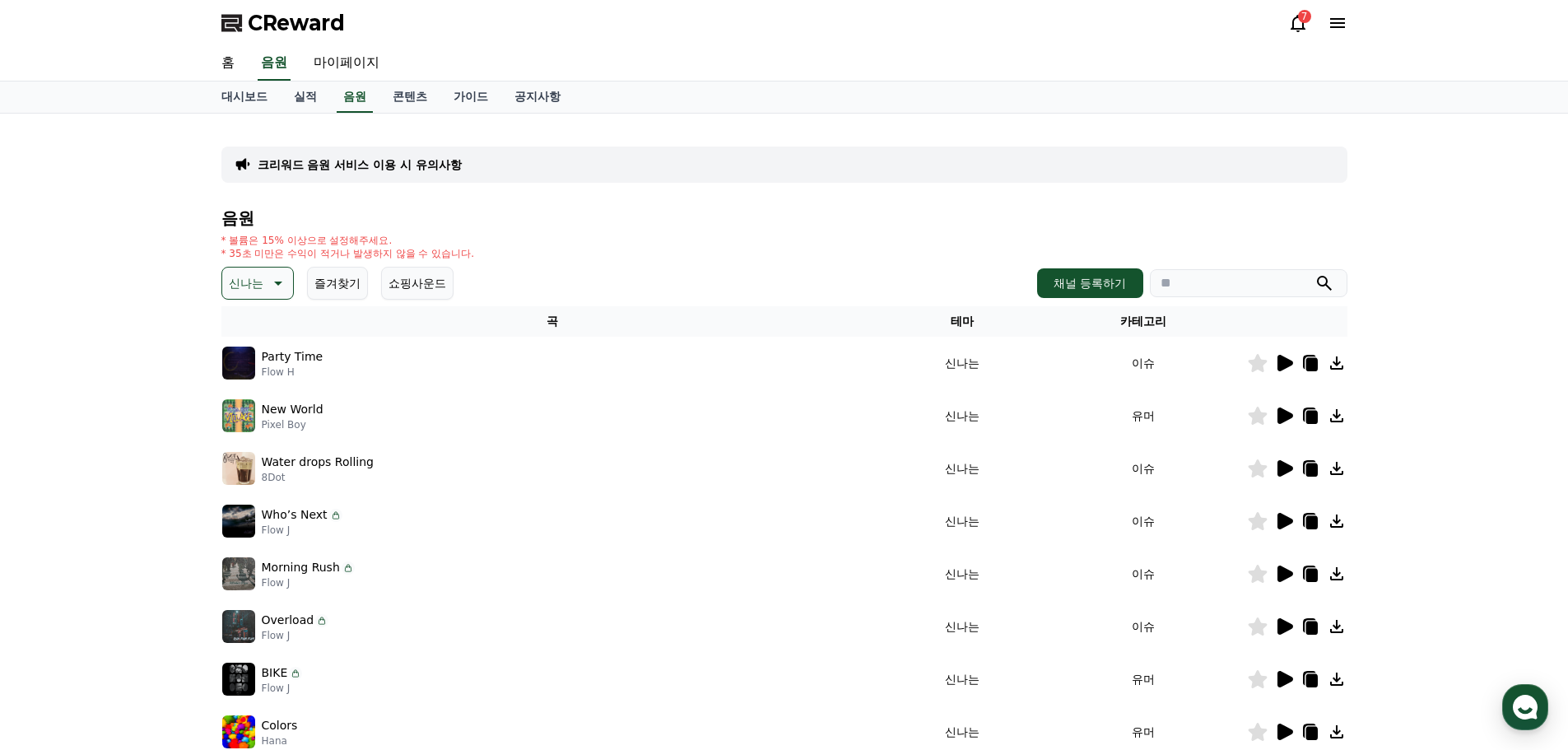
click at [1283, 415] on icon at bounding box center [1285, 416] width 16 height 17
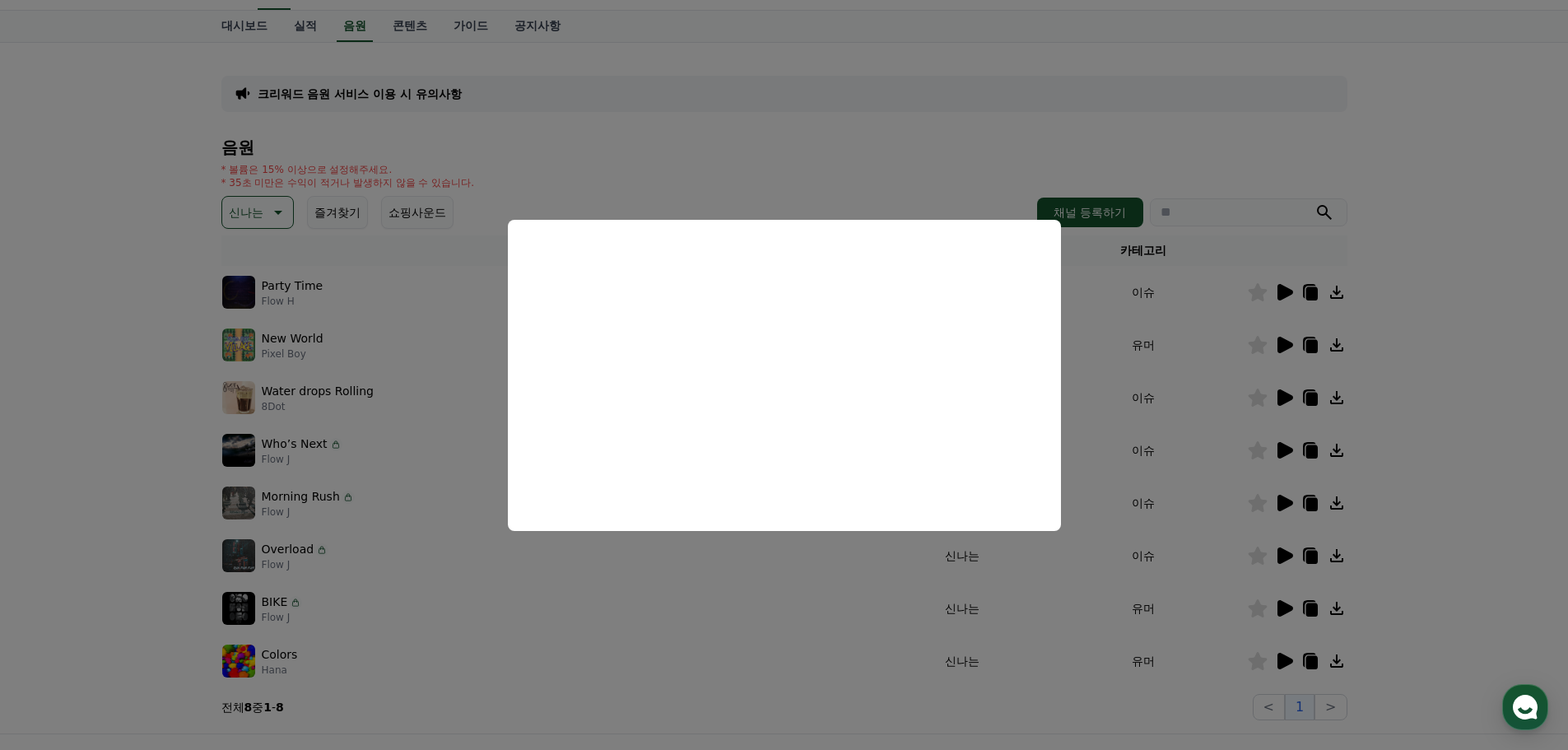
scroll to position [83, 0]
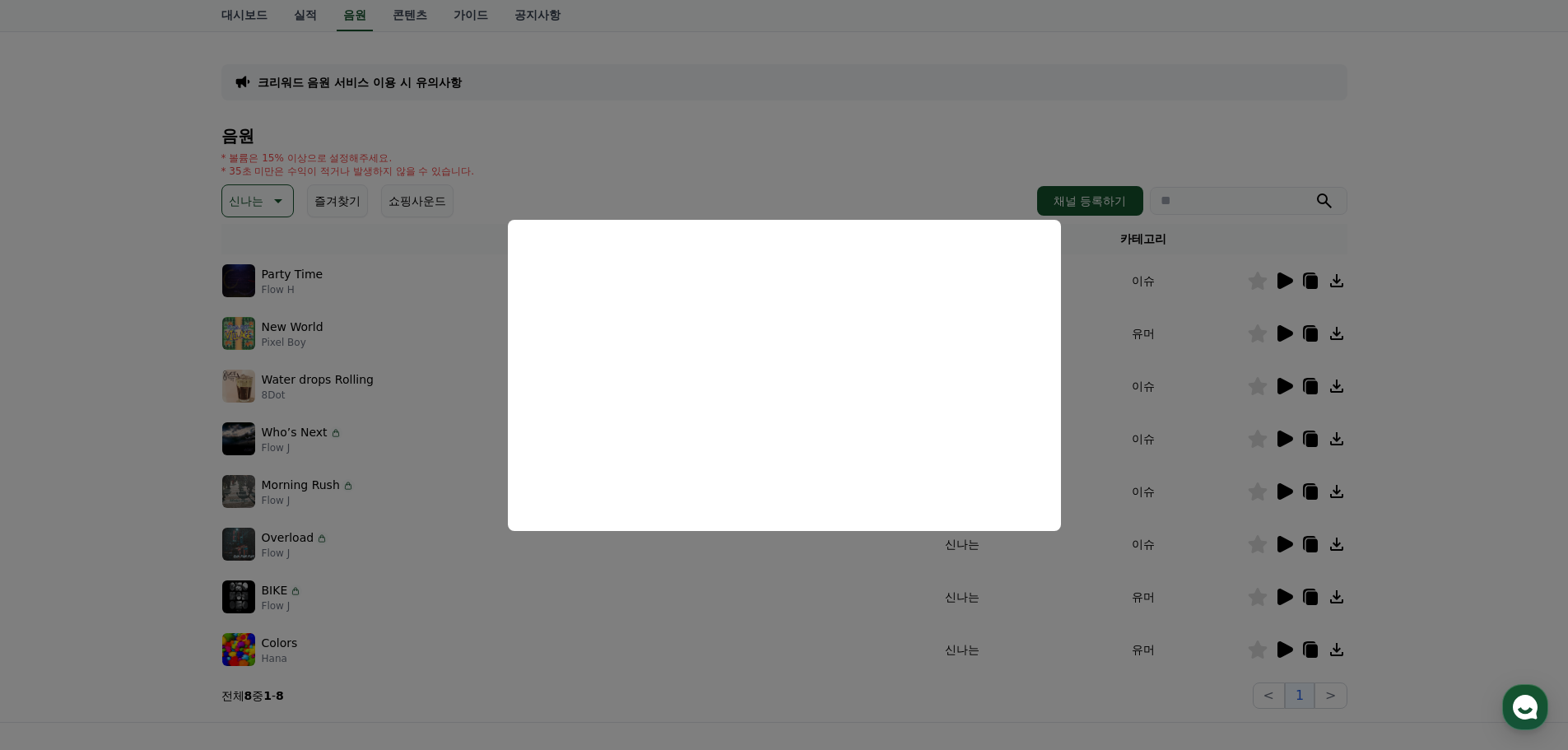
click at [1169, 370] on button "close modal" at bounding box center [784, 375] width 1568 height 750
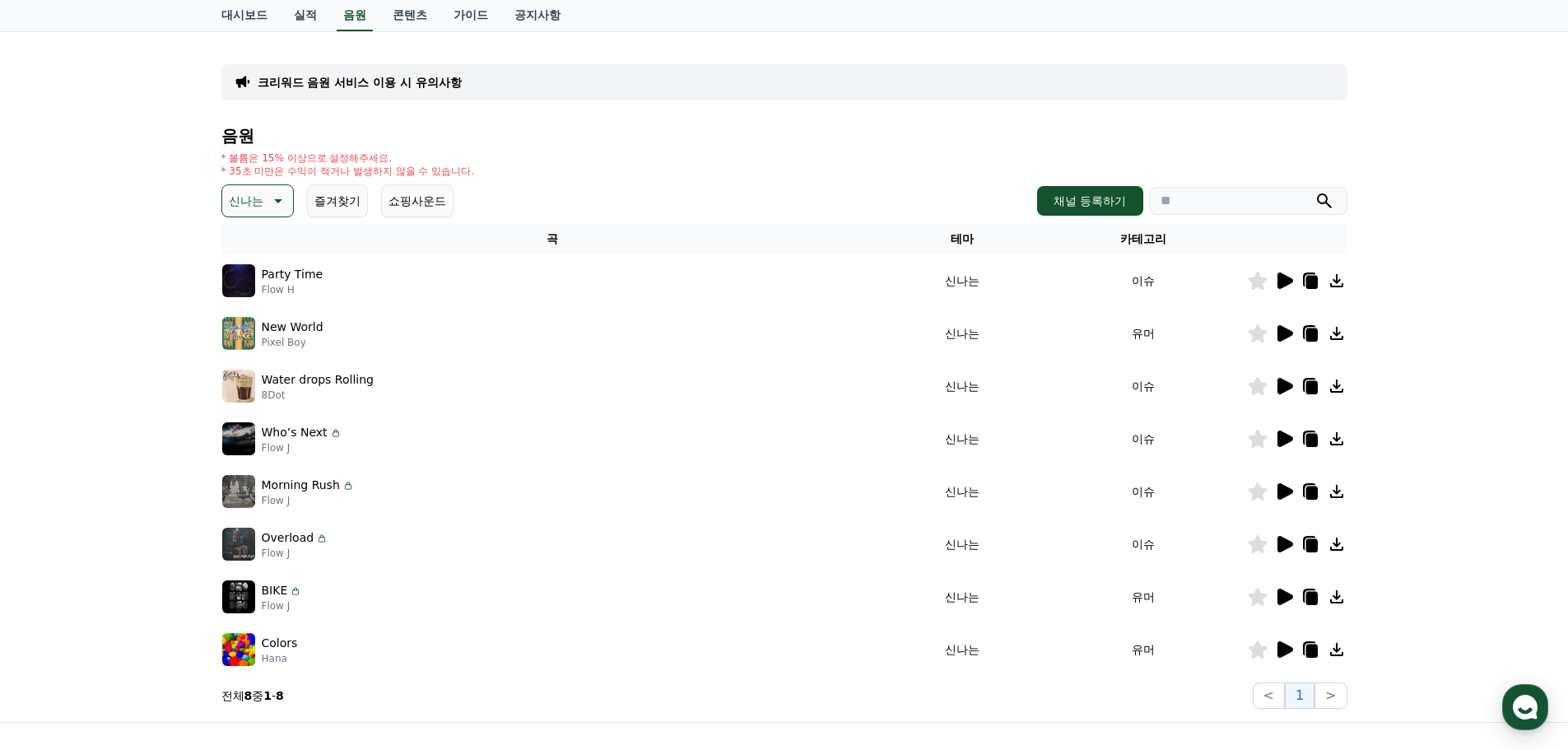
click at [1288, 386] on icon at bounding box center [1285, 386] width 16 height 17
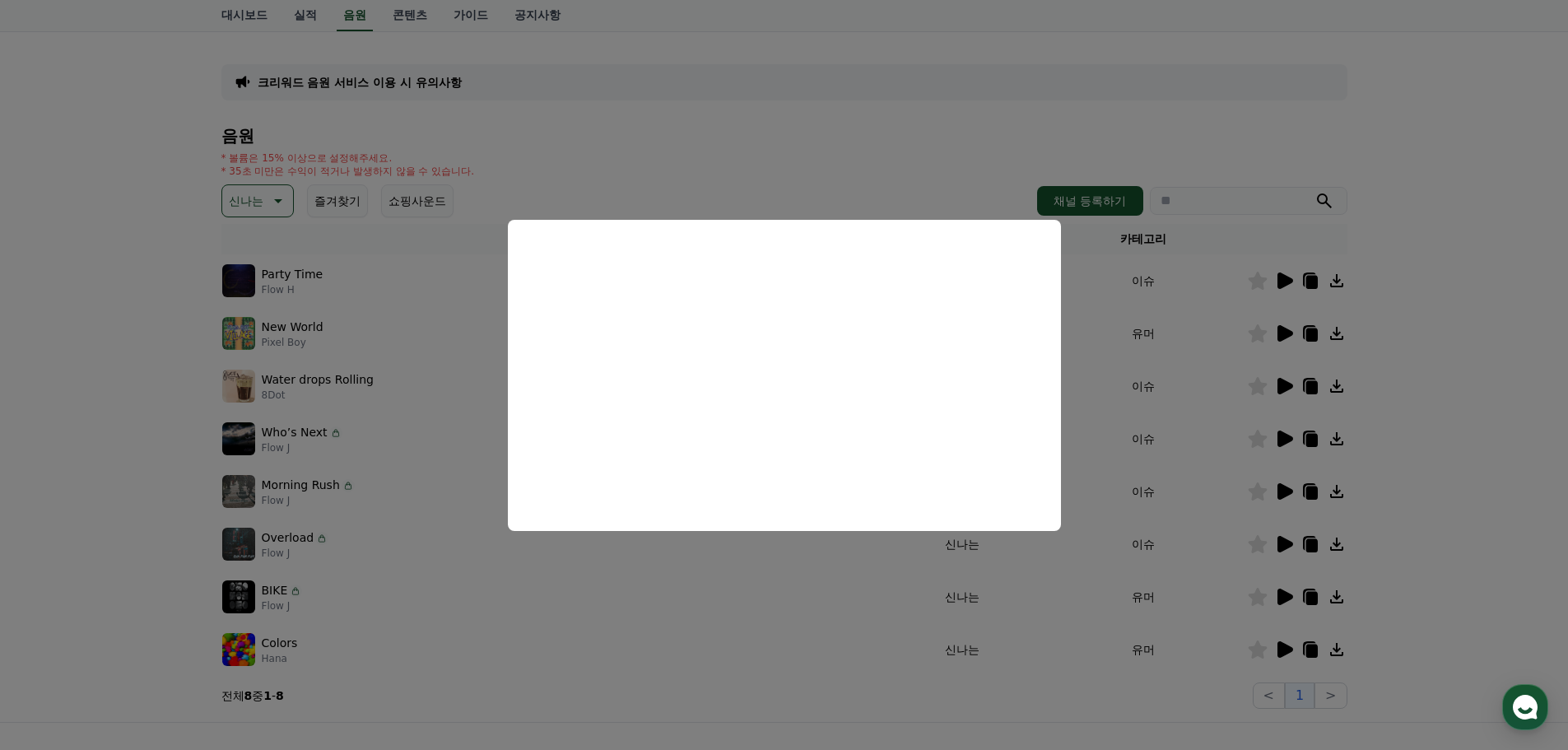
click at [1199, 457] on button "close modal" at bounding box center [784, 375] width 1568 height 750
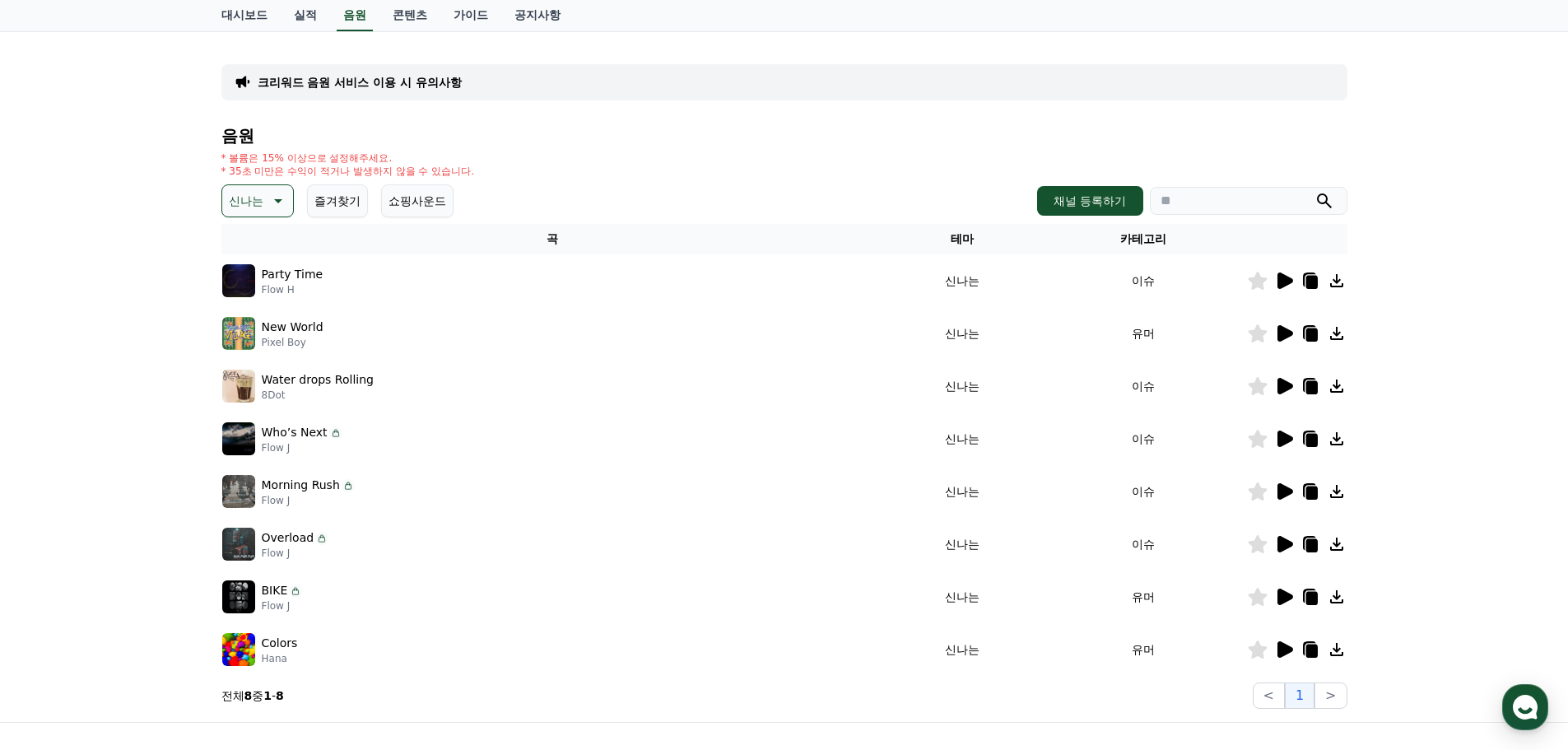
click at [1285, 439] on icon at bounding box center [1285, 439] width 16 height 17
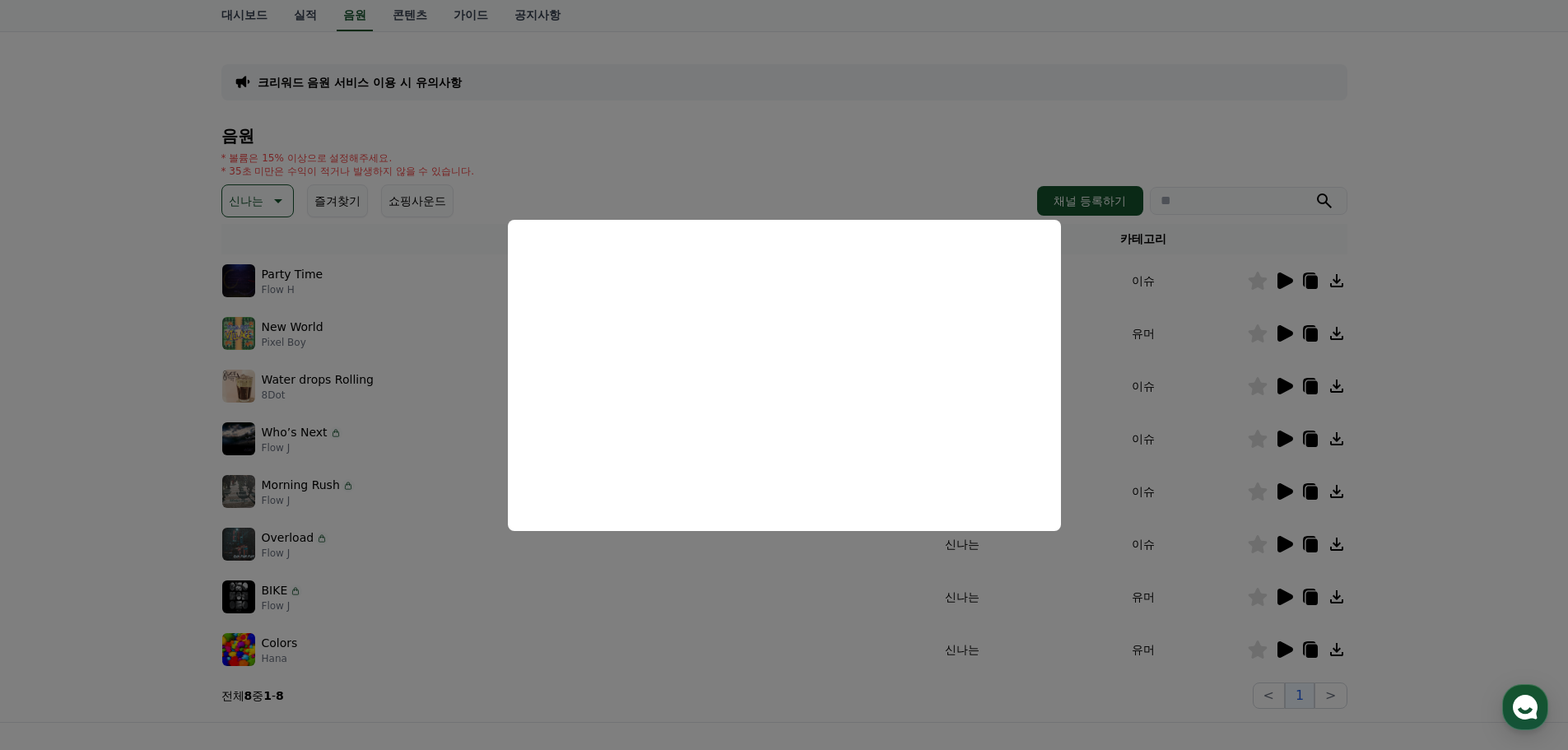
click at [1204, 413] on button "close modal" at bounding box center [784, 375] width 1568 height 750
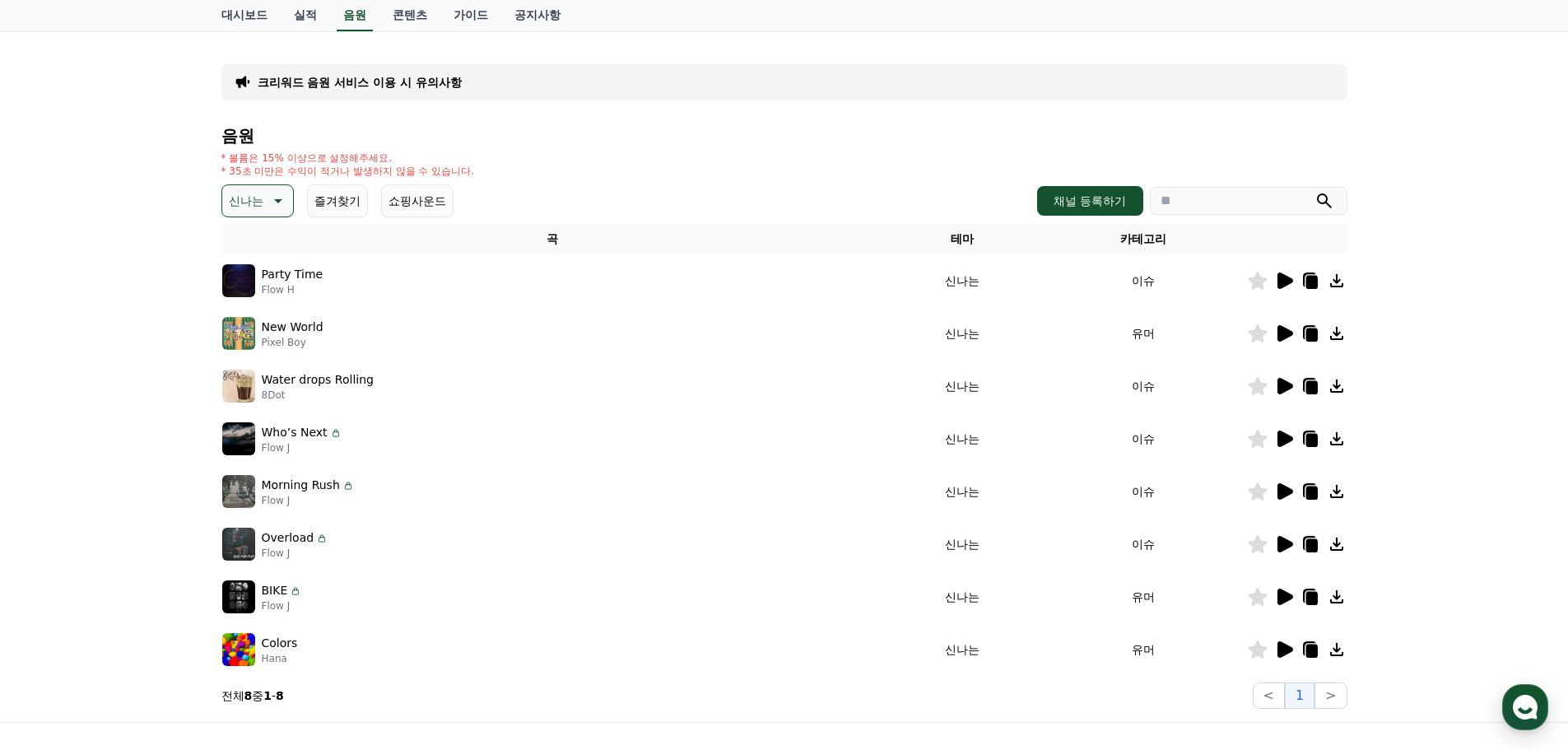
click at [1280, 493] on icon at bounding box center [1285, 492] width 16 height 17
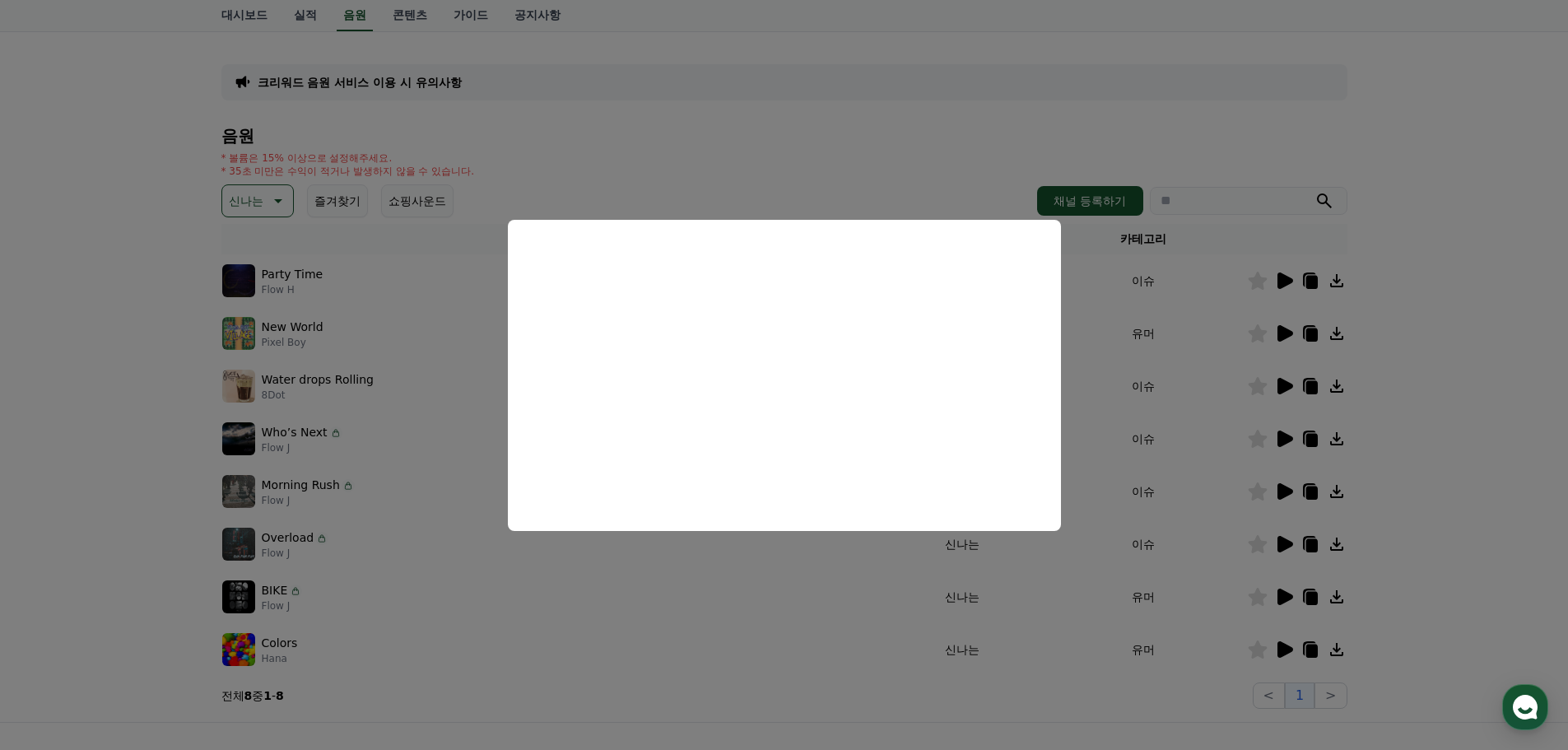
click at [1180, 565] on button "close modal" at bounding box center [784, 375] width 1568 height 750
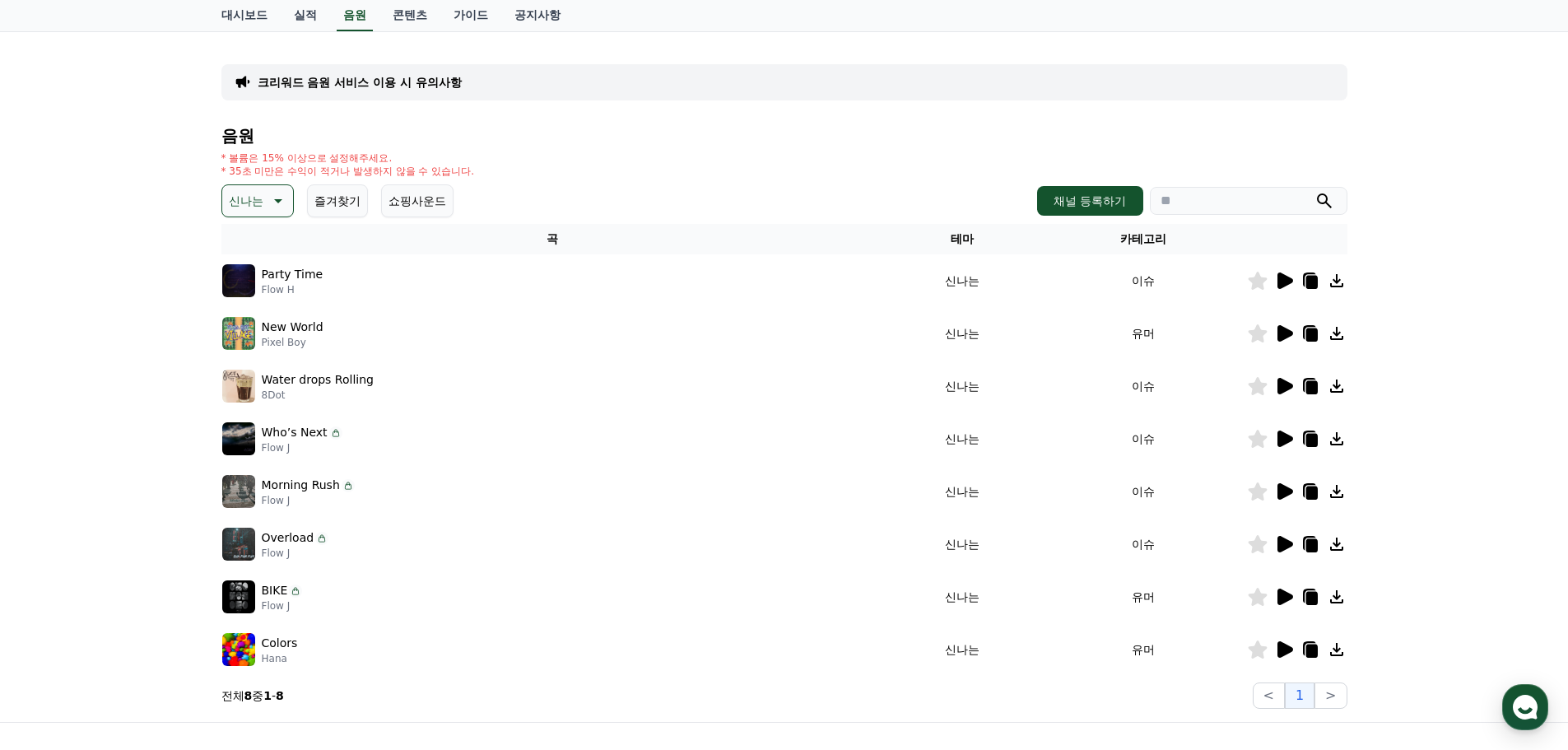
click at [1280, 595] on icon at bounding box center [1285, 597] width 16 height 17
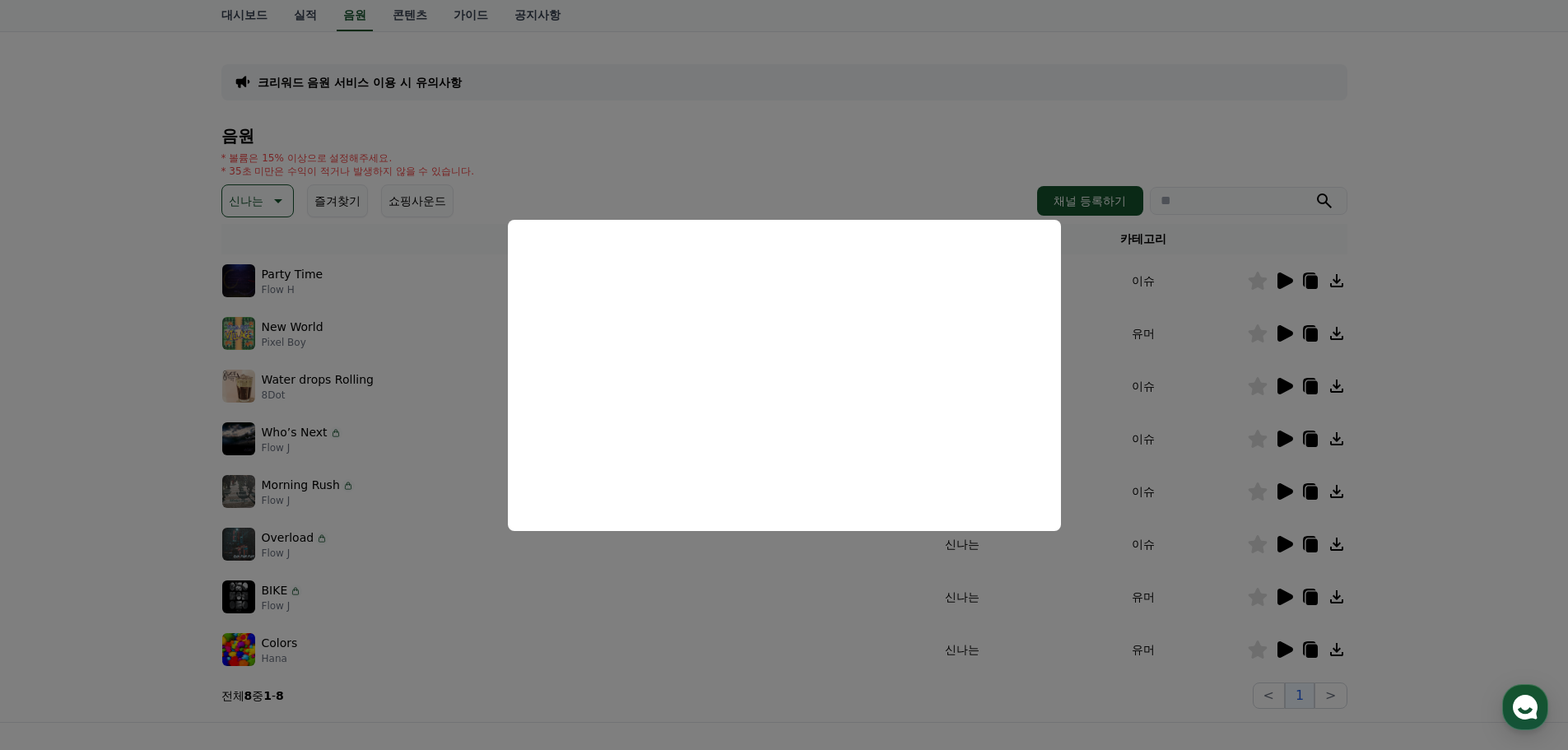
click at [1155, 558] on button "close modal" at bounding box center [784, 375] width 1568 height 750
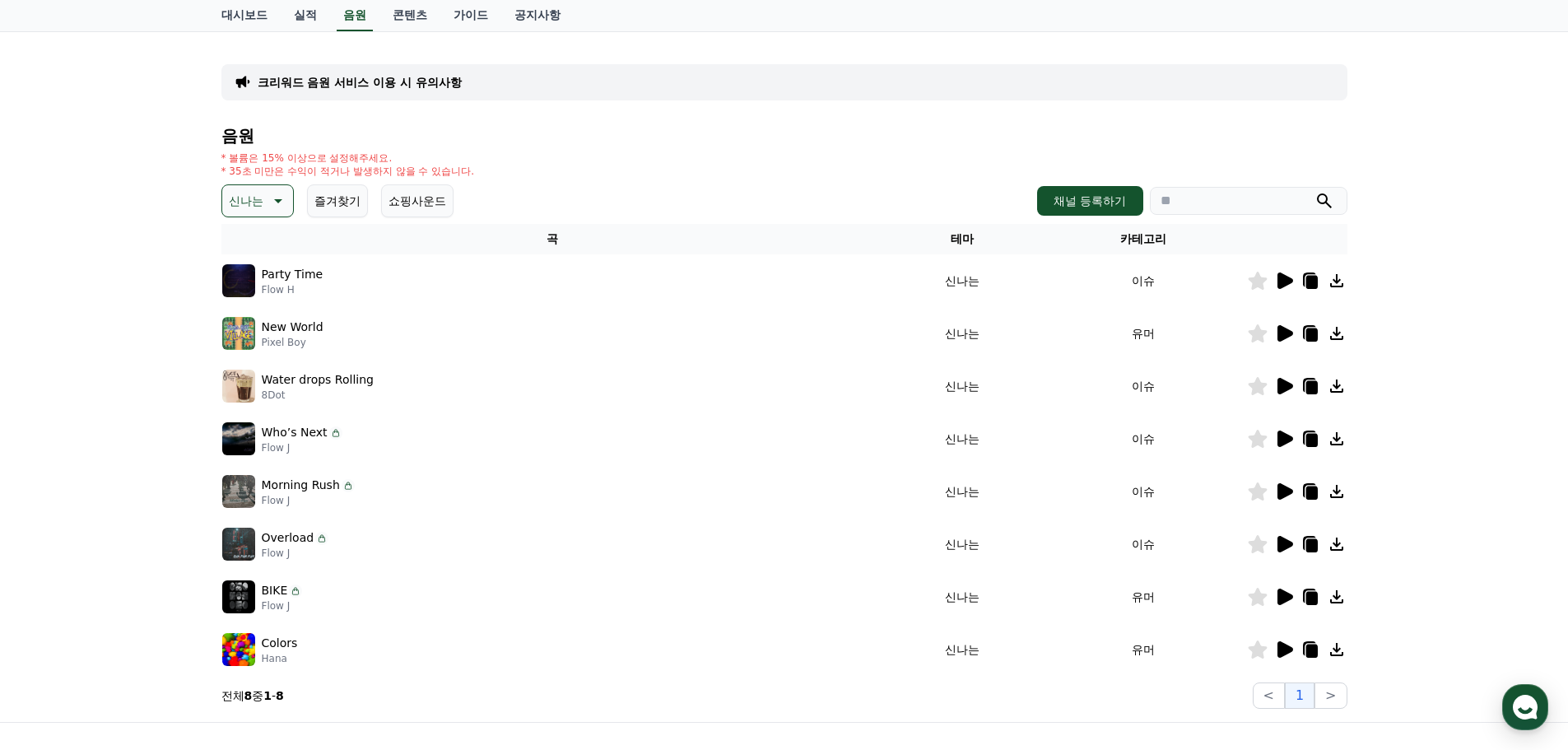
click at [1284, 652] on icon at bounding box center [1285, 650] width 16 height 17
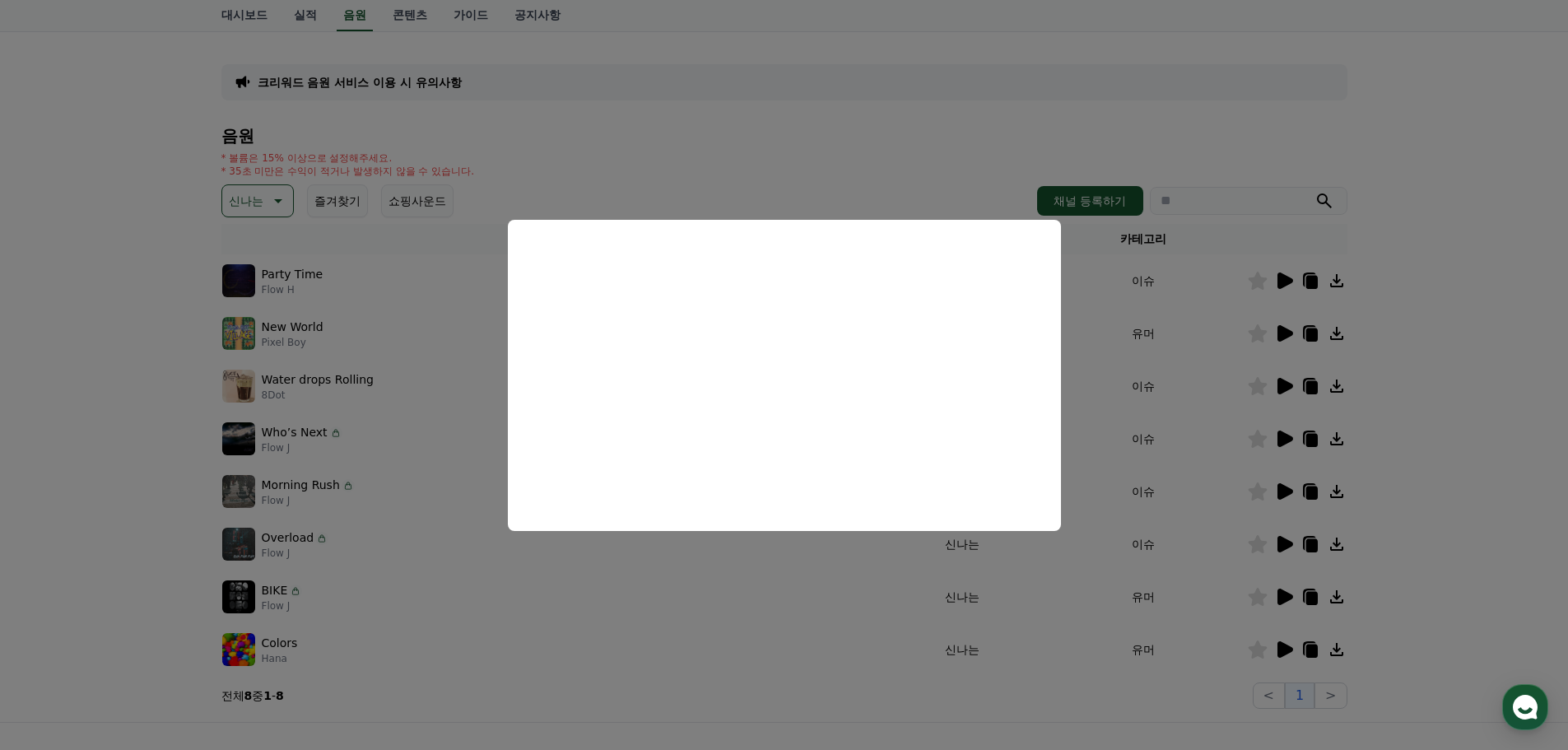
click at [274, 211] on button "close modal" at bounding box center [784, 375] width 1568 height 750
click at [274, 208] on icon at bounding box center [277, 201] width 20 height 20
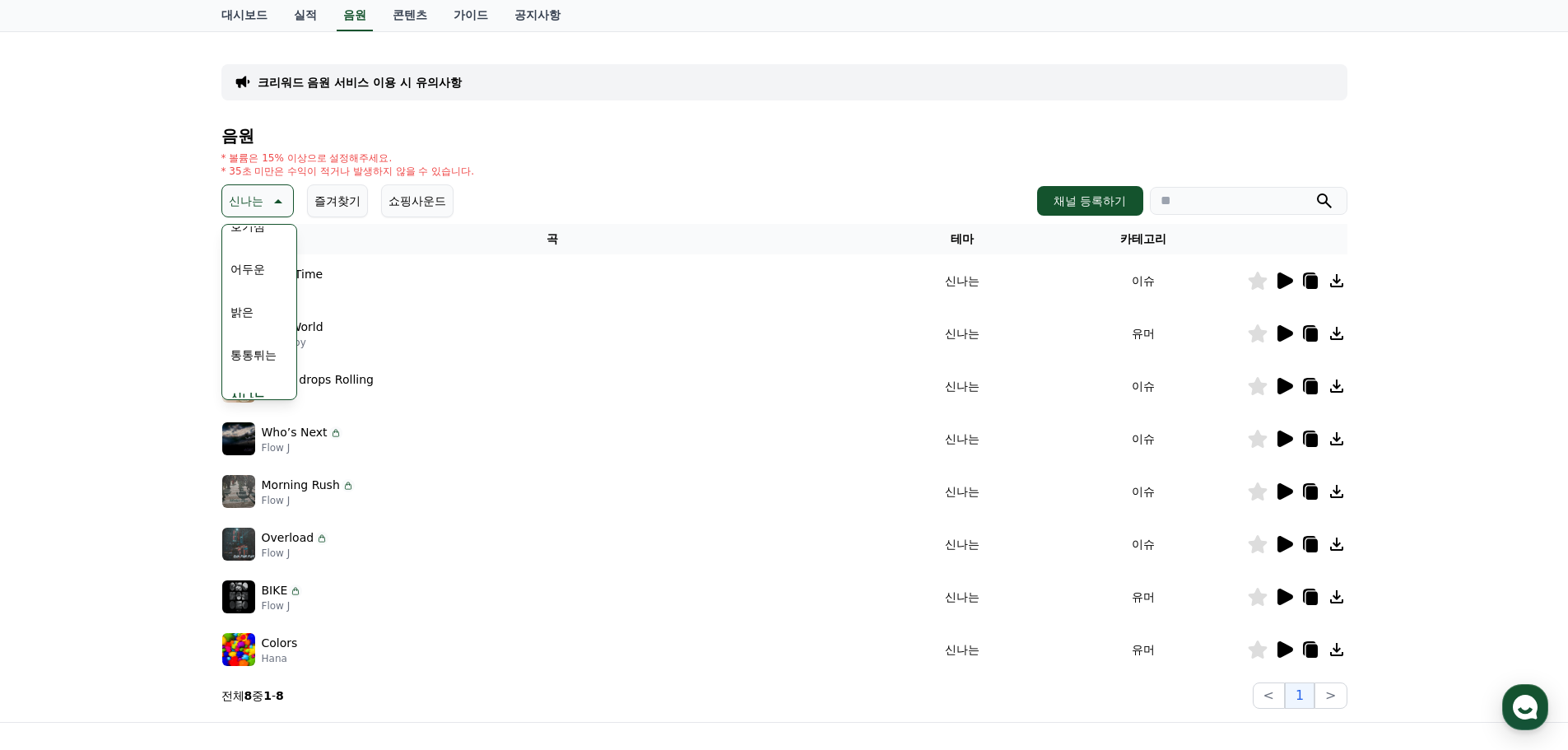
scroll to position [165, 0]
click at [259, 297] on button "통통튀는" at bounding box center [254, 294] width 60 height 36
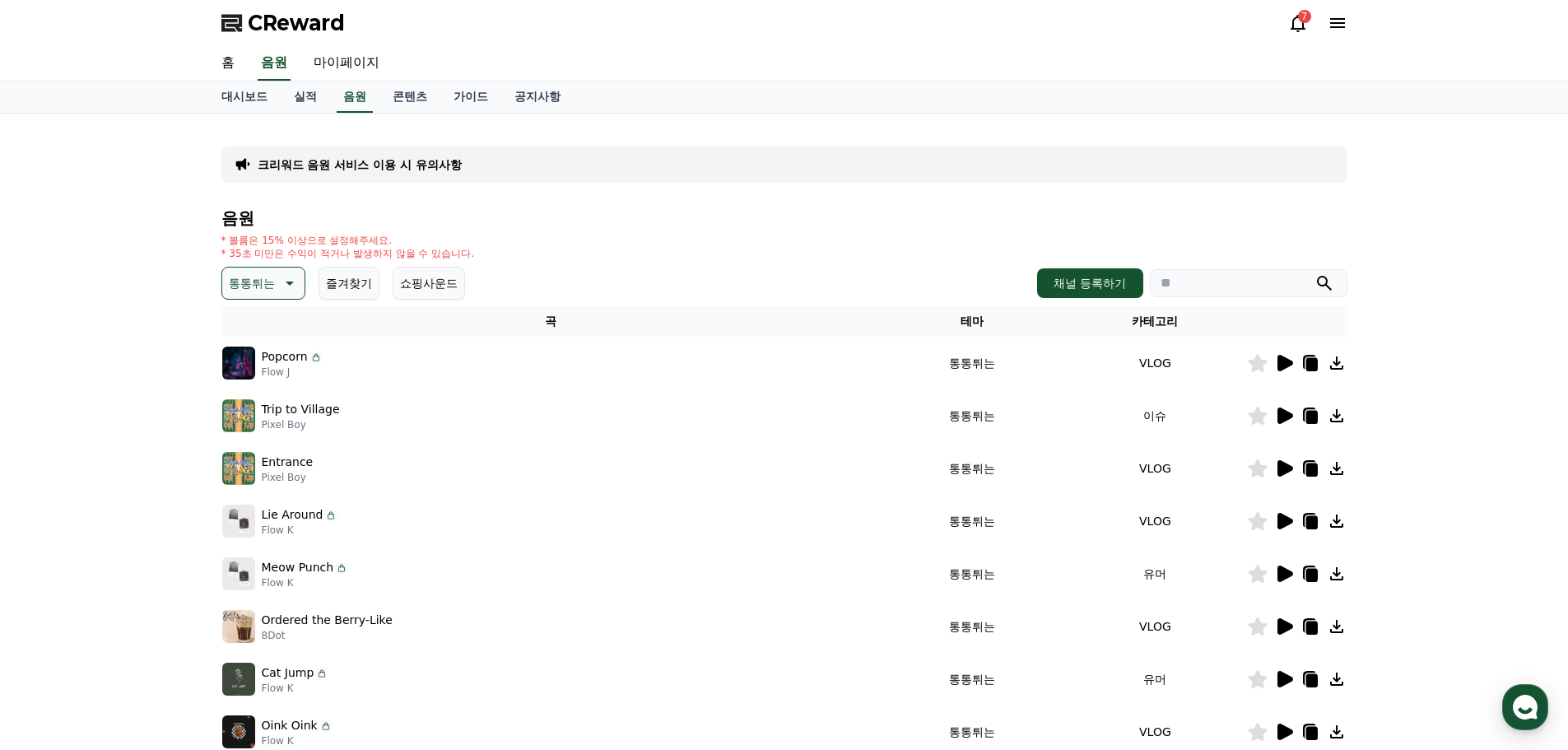
click at [1286, 369] on icon at bounding box center [1284, 363] width 20 height 20
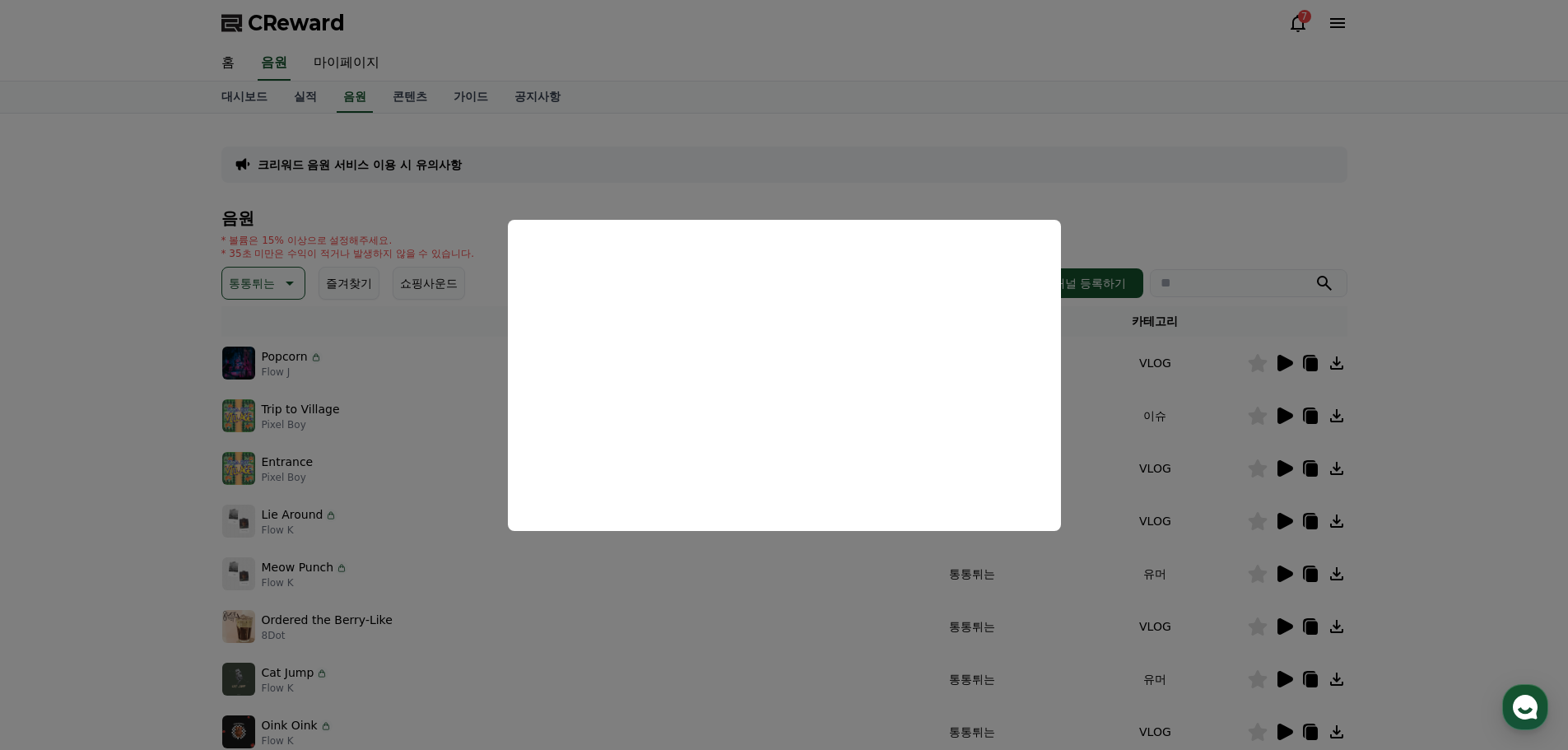
click at [1290, 418] on button "close modal" at bounding box center [784, 375] width 1568 height 750
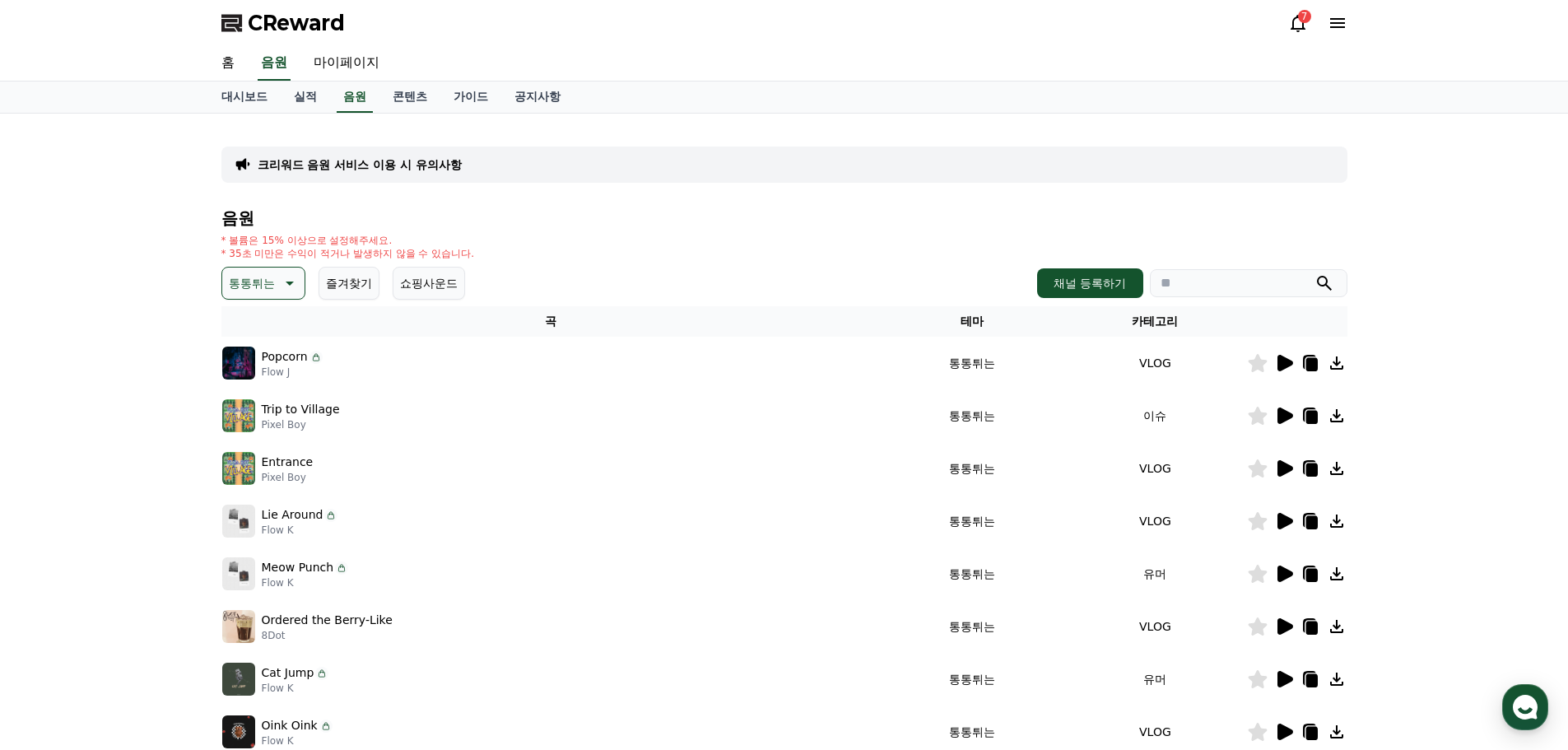
click at [1282, 417] on icon at bounding box center [1285, 416] width 16 height 17
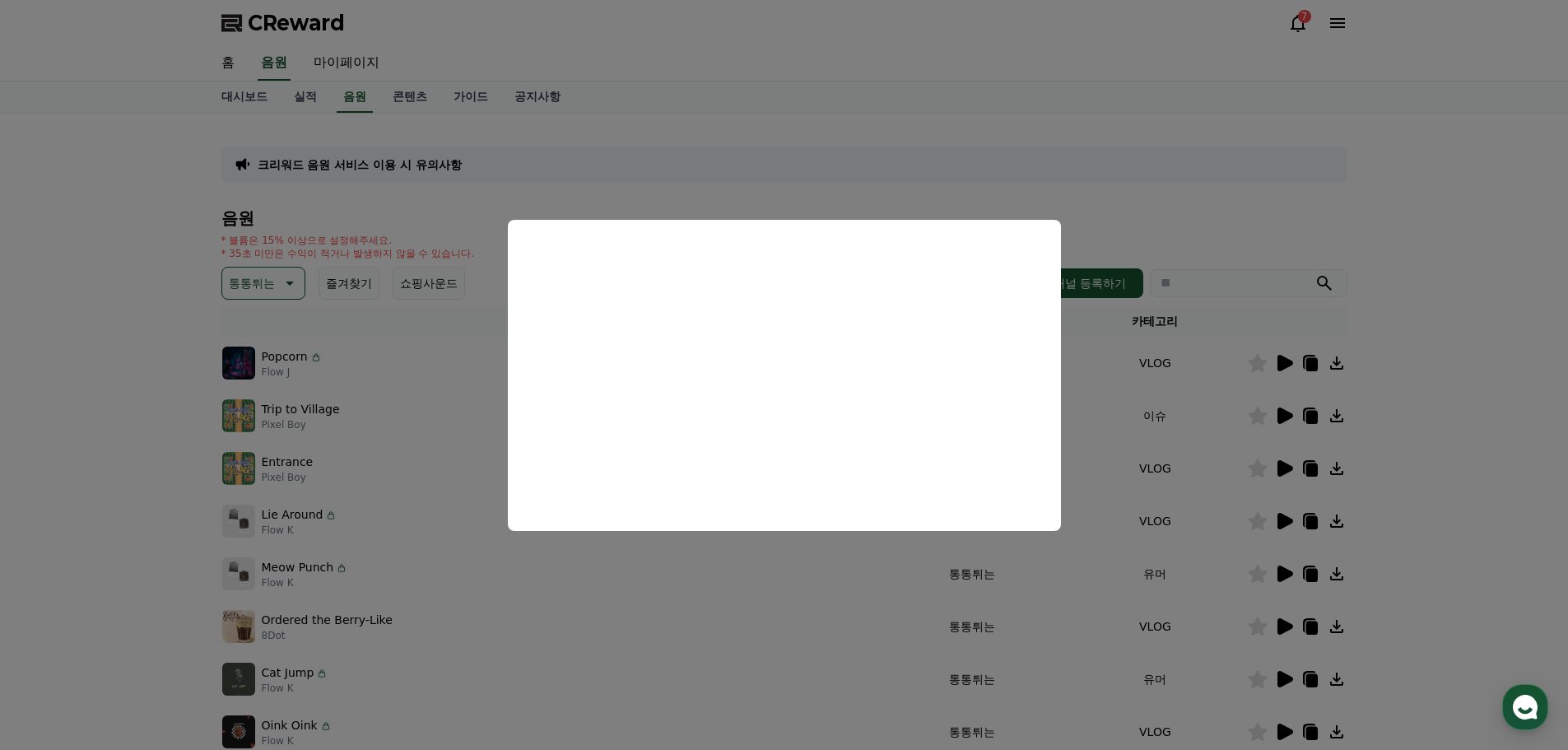
click at [1253, 509] on button "close modal" at bounding box center [784, 375] width 1568 height 750
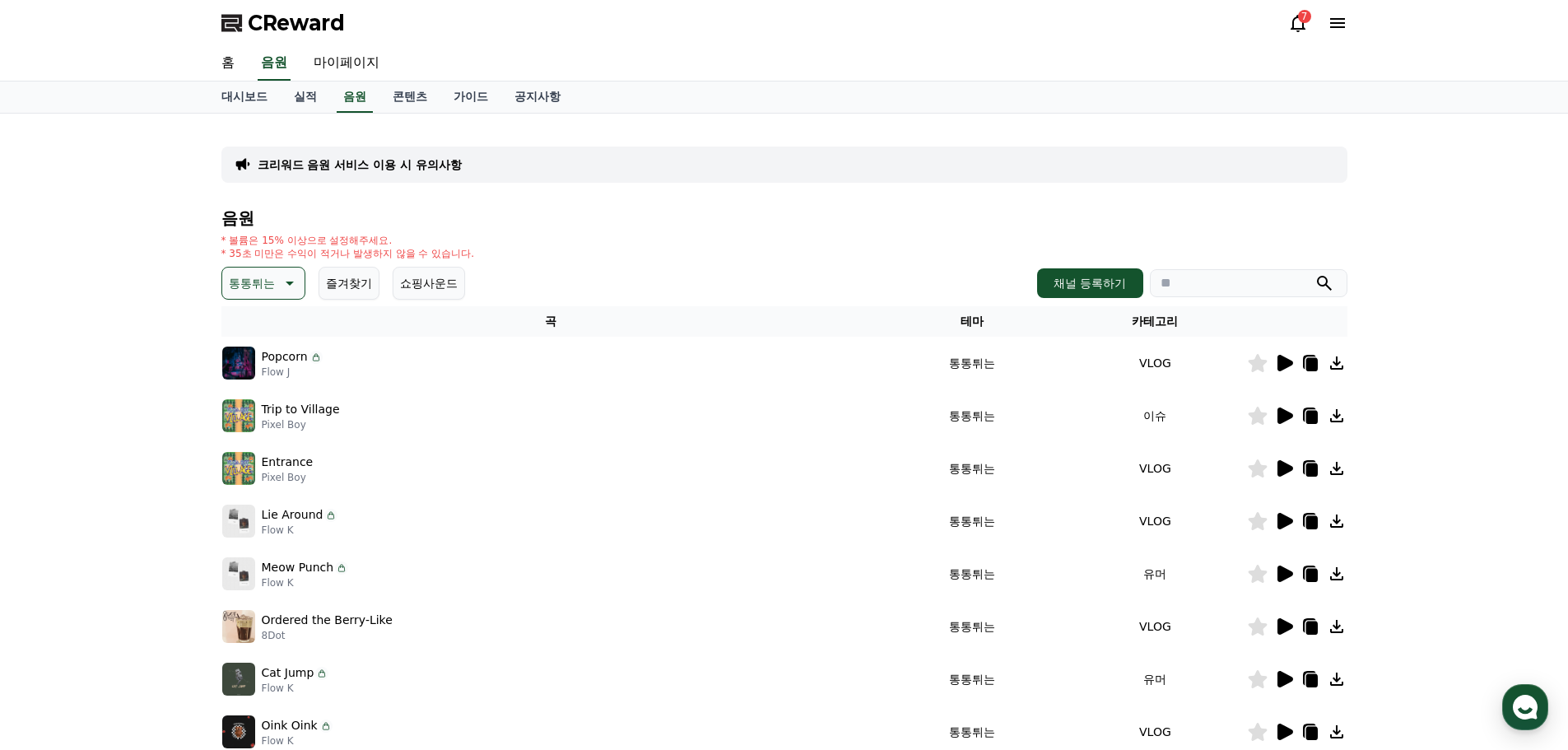
click at [1287, 570] on icon at bounding box center [1285, 574] width 16 height 17
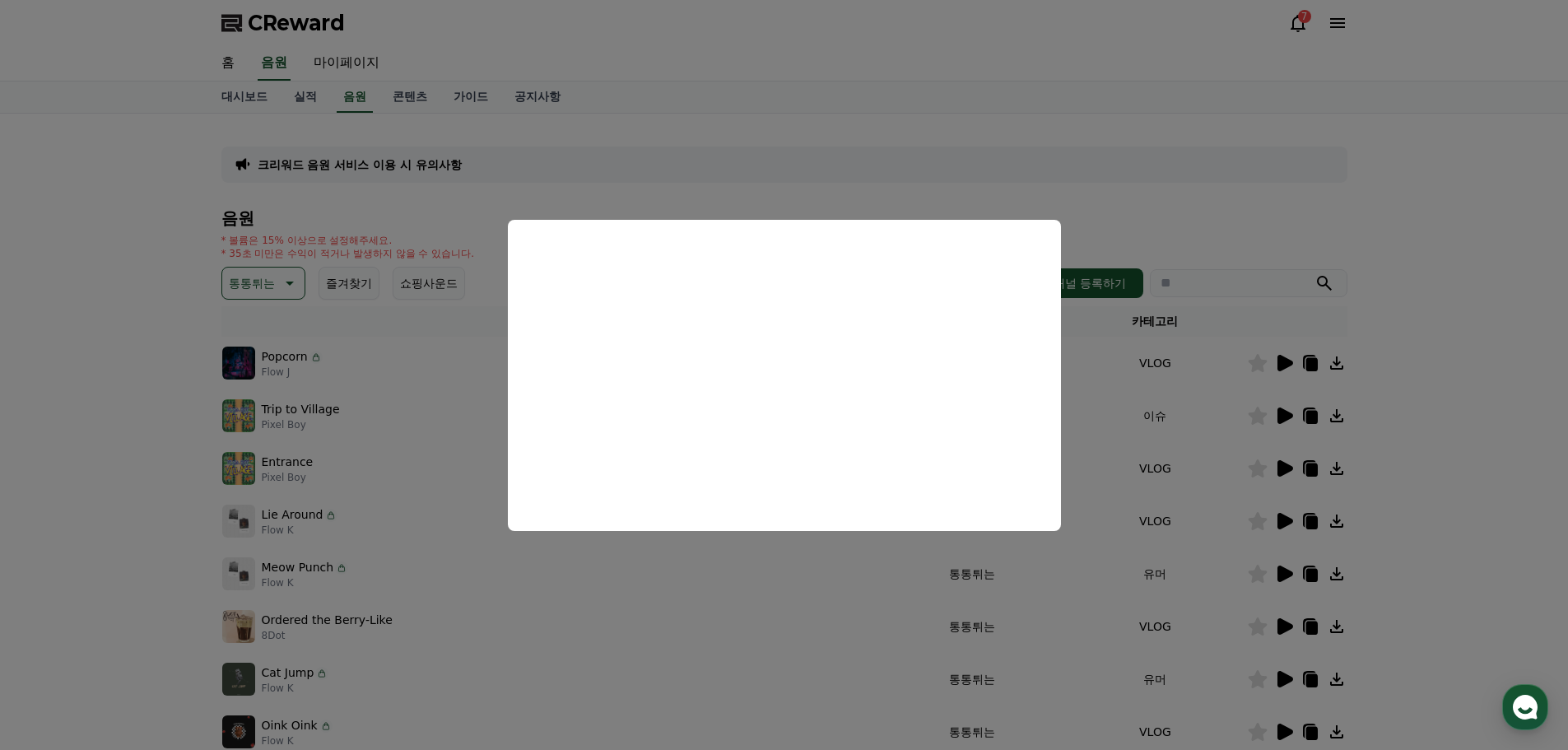
click at [1155, 494] on button "close modal" at bounding box center [784, 375] width 1568 height 750
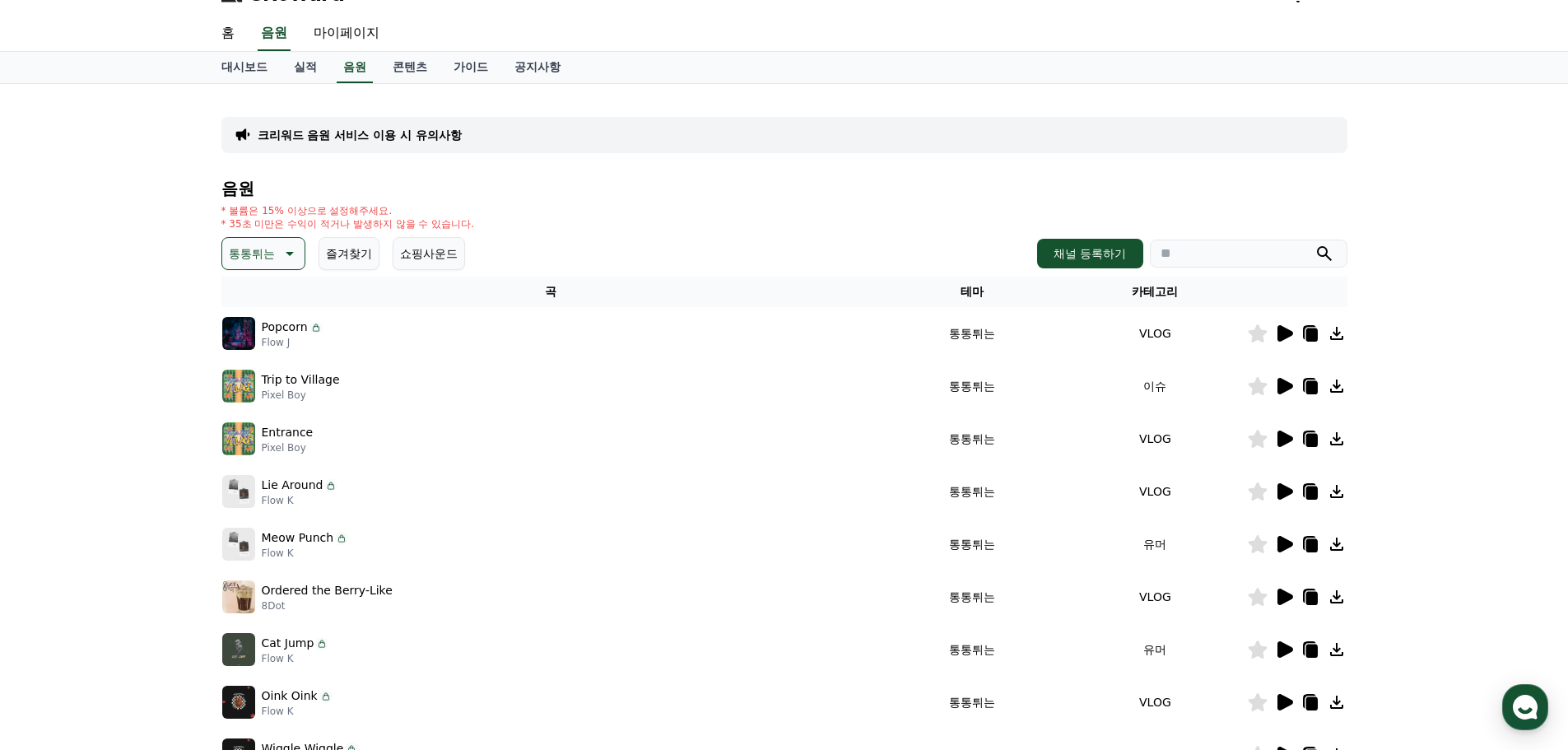
scroll to position [83, 0]
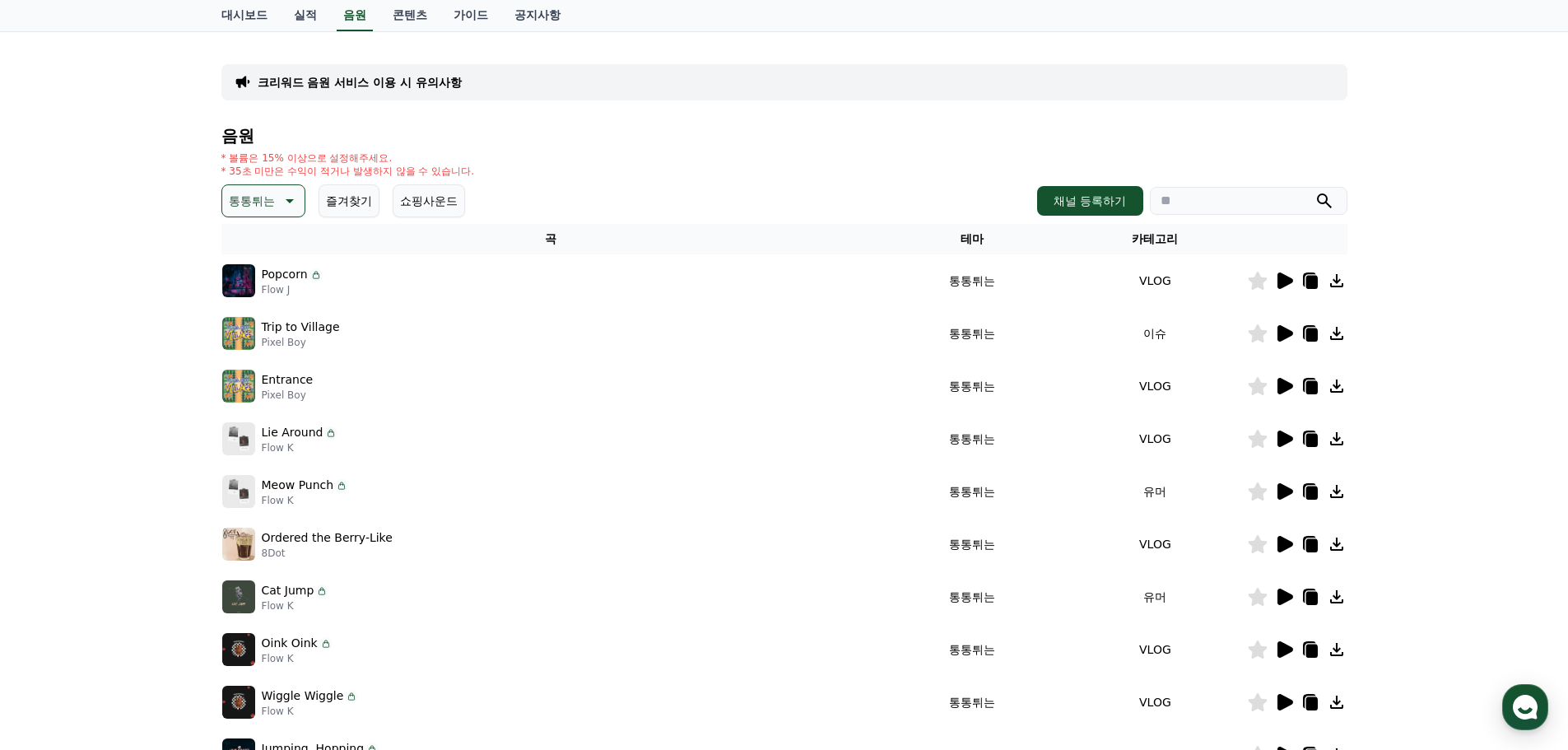
click at [1280, 600] on icon at bounding box center [1285, 597] width 16 height 17
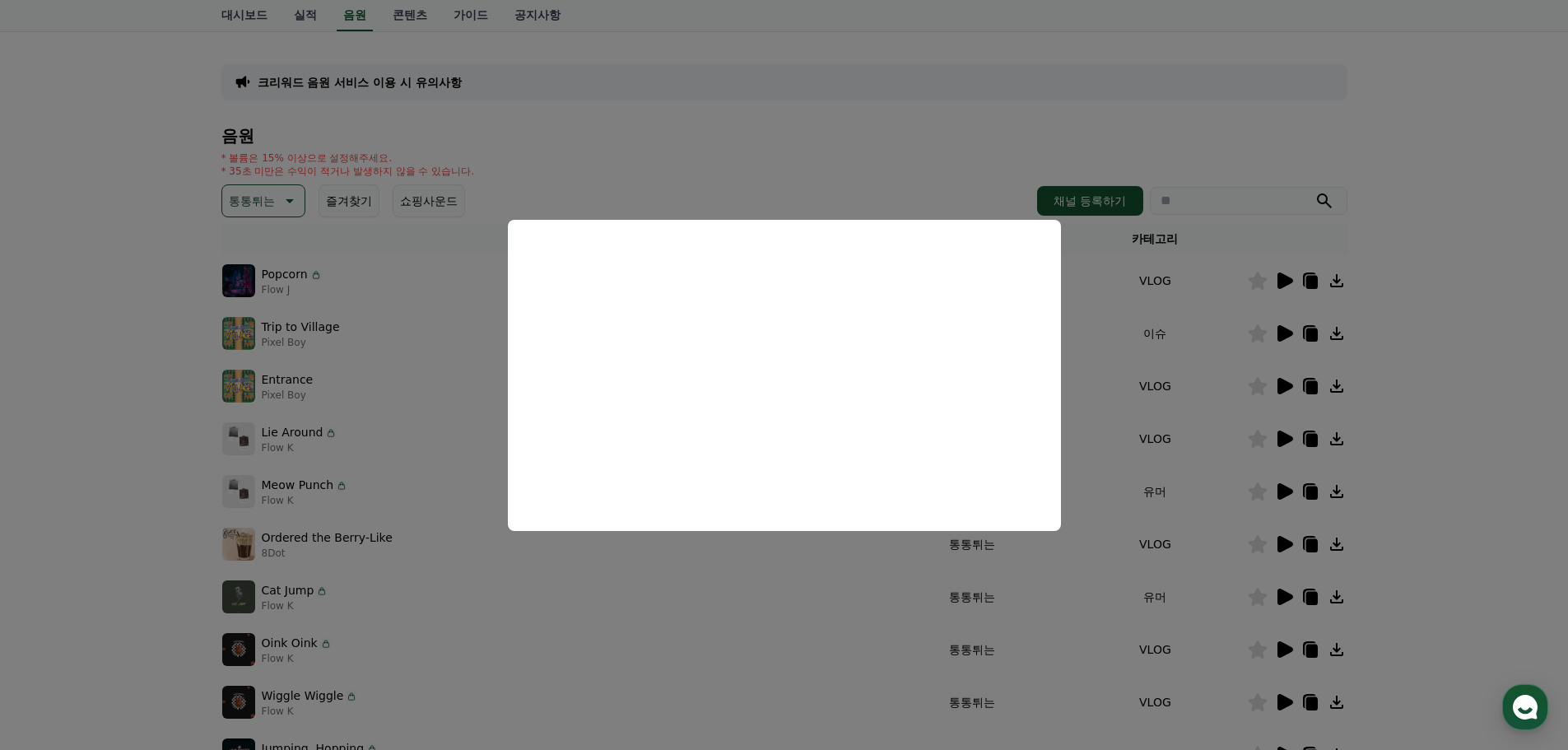
click at [1193, 475] on button "close modal" at bounding box center [784, 375] width 1568 height 750
